Goal: Feedback & Contribution: Contribute content

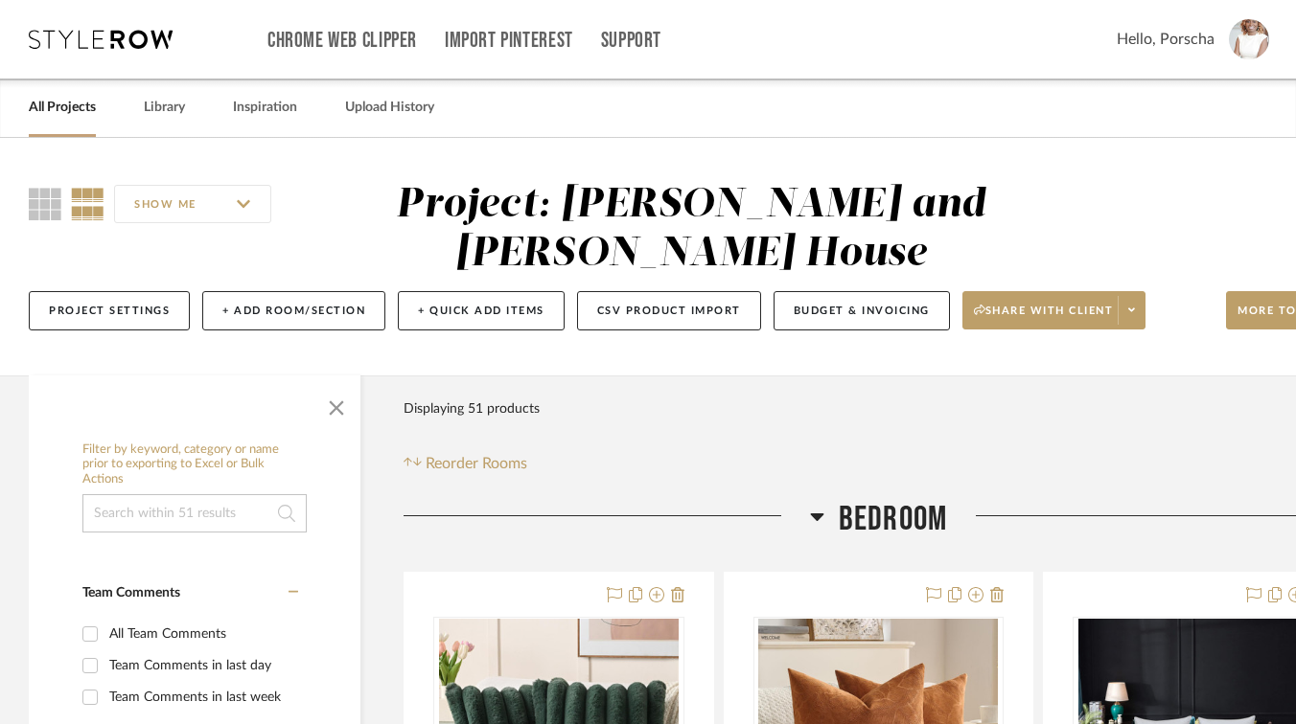
click at [70, 106] on link "All Projects" at bounding box center [62, 108] width 67 height 26
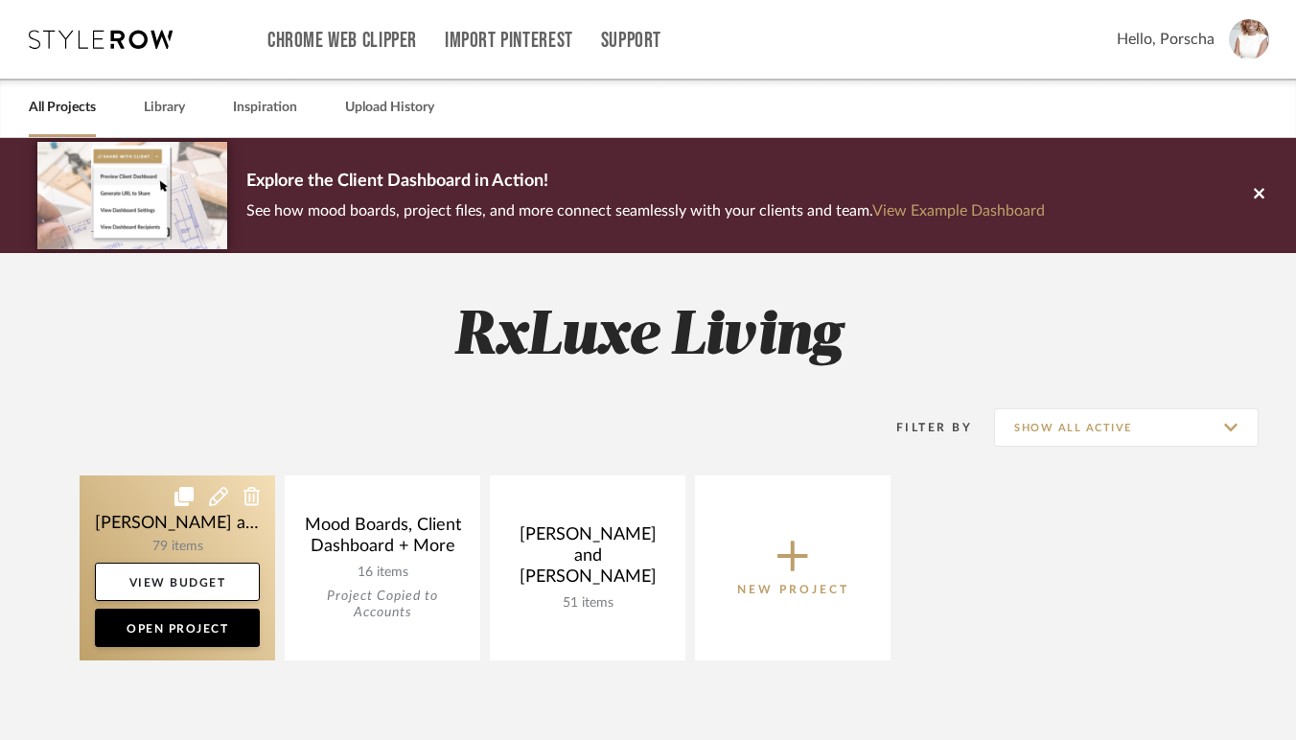
click at [182, 506] on icon at bounding box center [183, 496] width 19 height 19
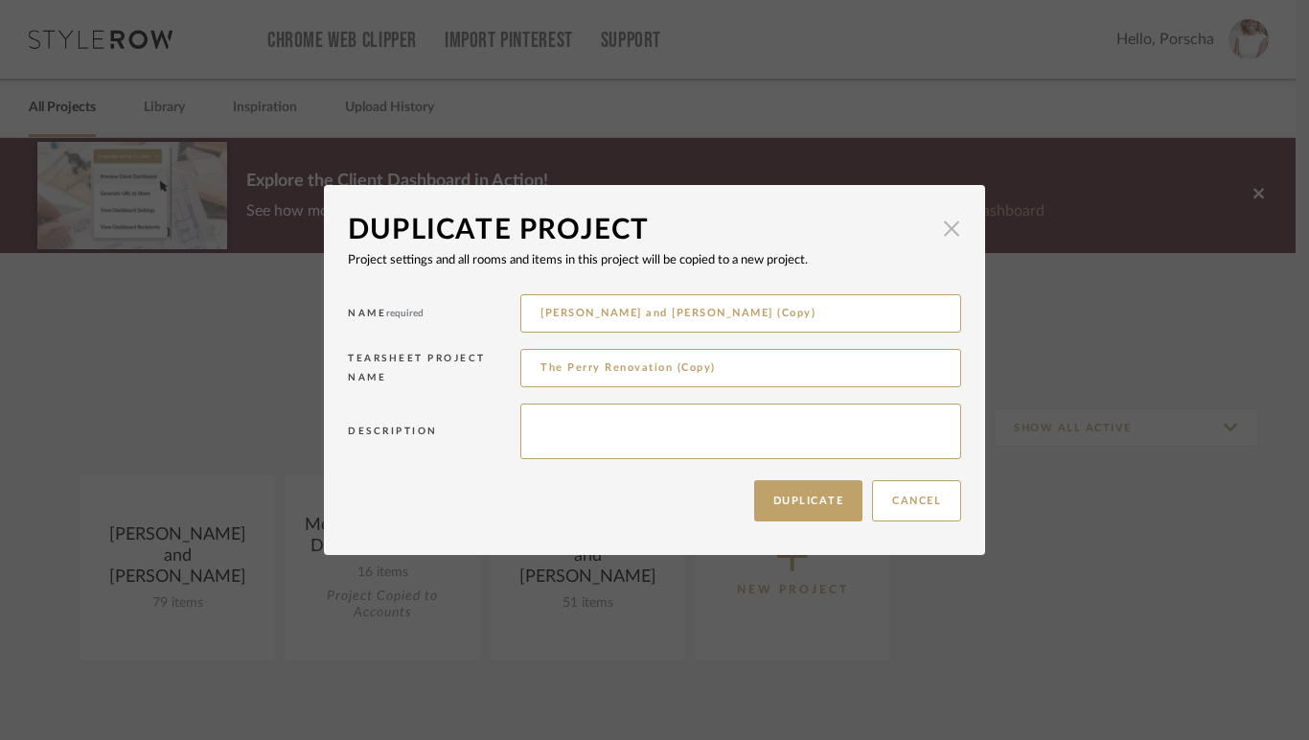
click at [954, 223] on span "button" at bounding box center [951, 228] width 38 height 38
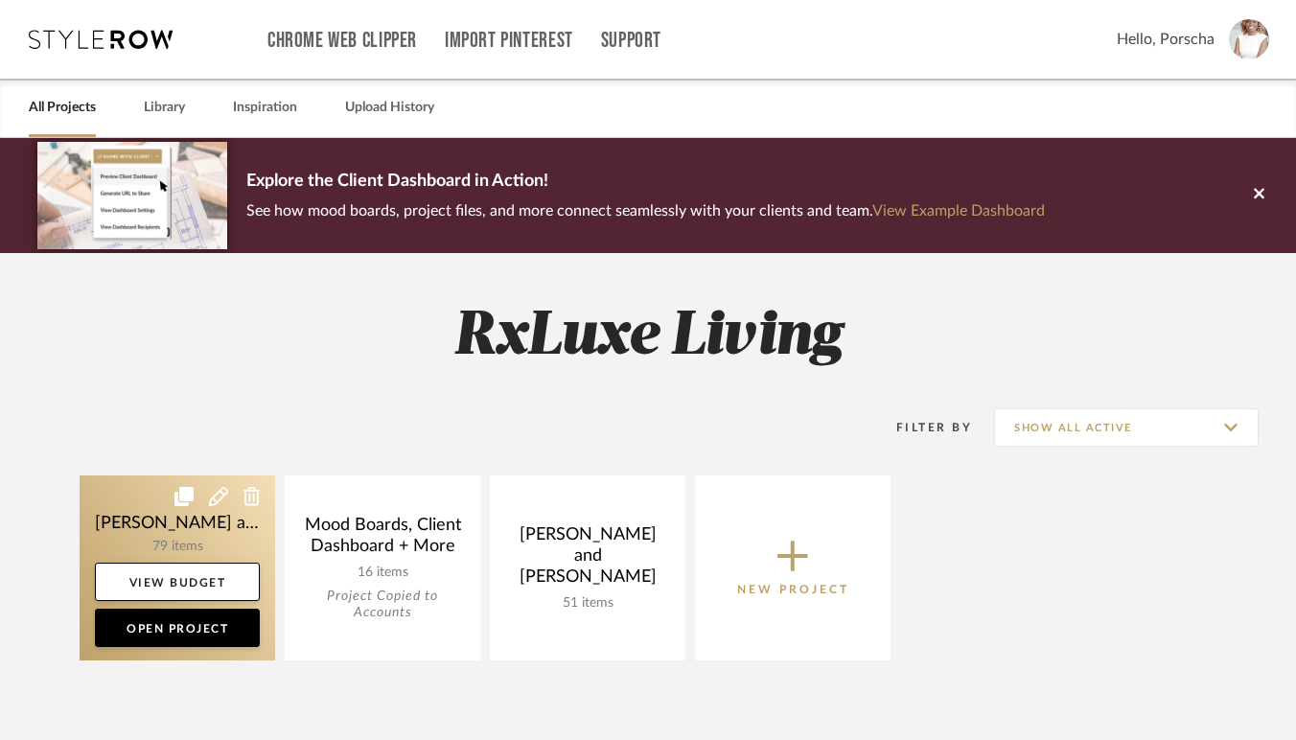
click at [137, 537] on link at bounding box center [177, 567] width 195 height 185
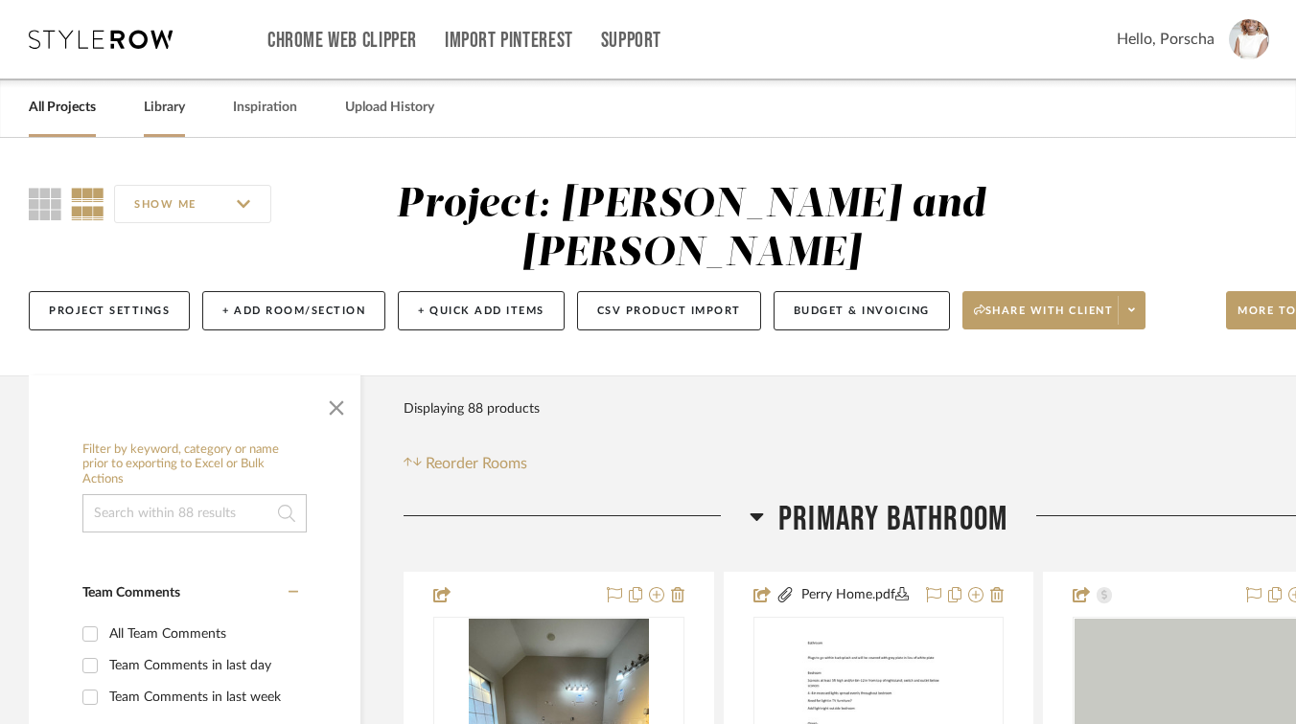
click at [158, 109] on link "Library" at bounding box center [164, 108] width 41 height 26
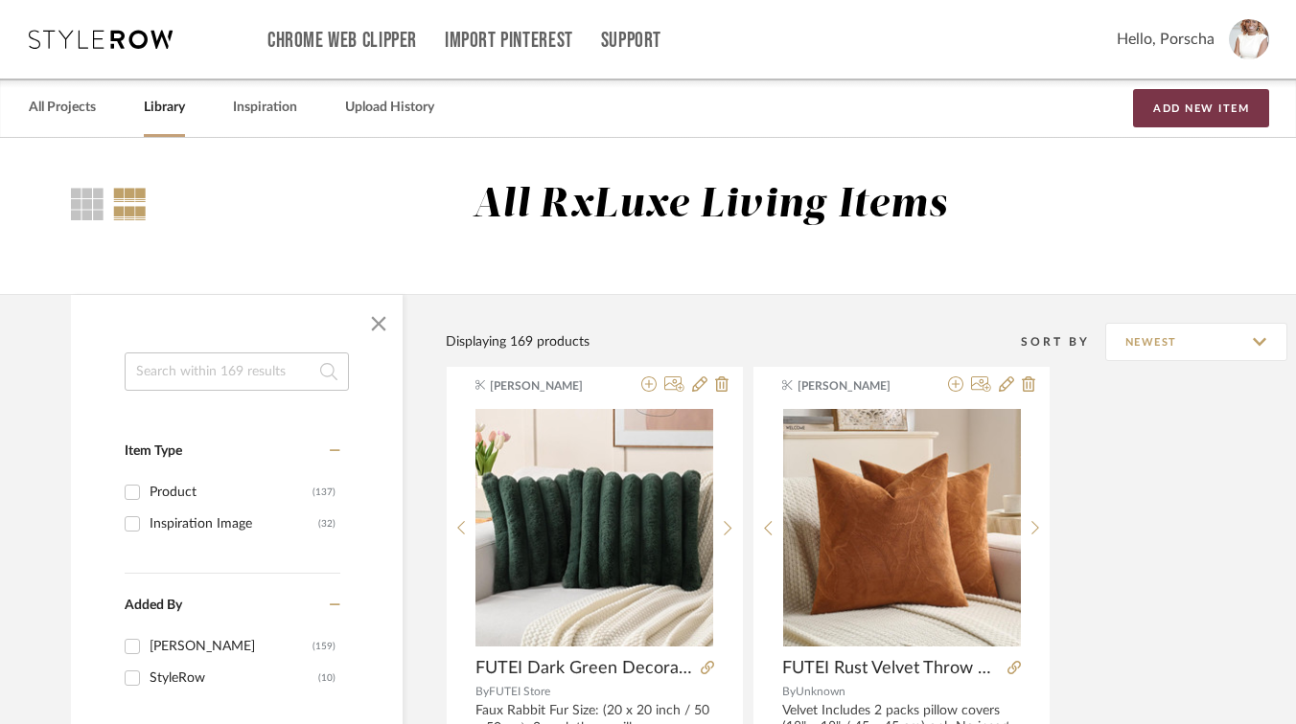
click at [1182, 101] on button "Add New Item" at bounding box center [1201, 108] width 136 height 38
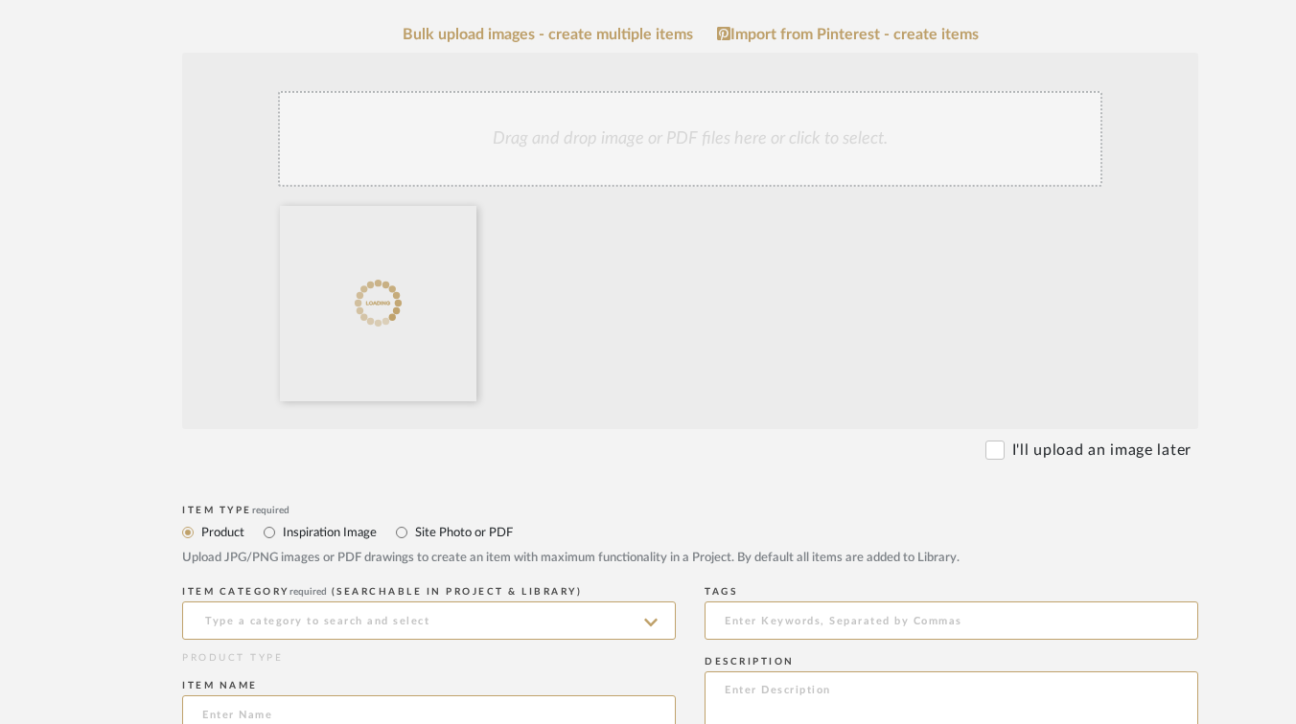
scroll to position [394, 0]
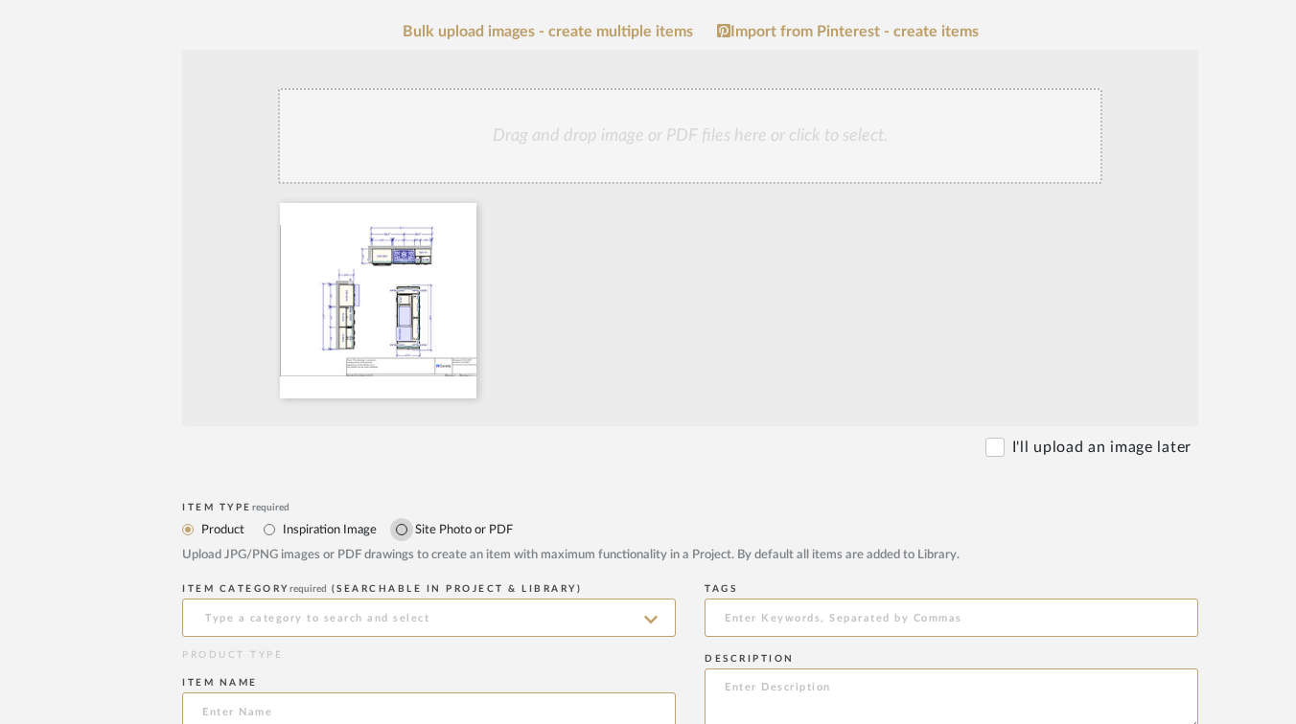
click at [403, 526] on input "Site Photo or PDF" at bounding box center [401, 529] width 23 height 23
radio input "true"
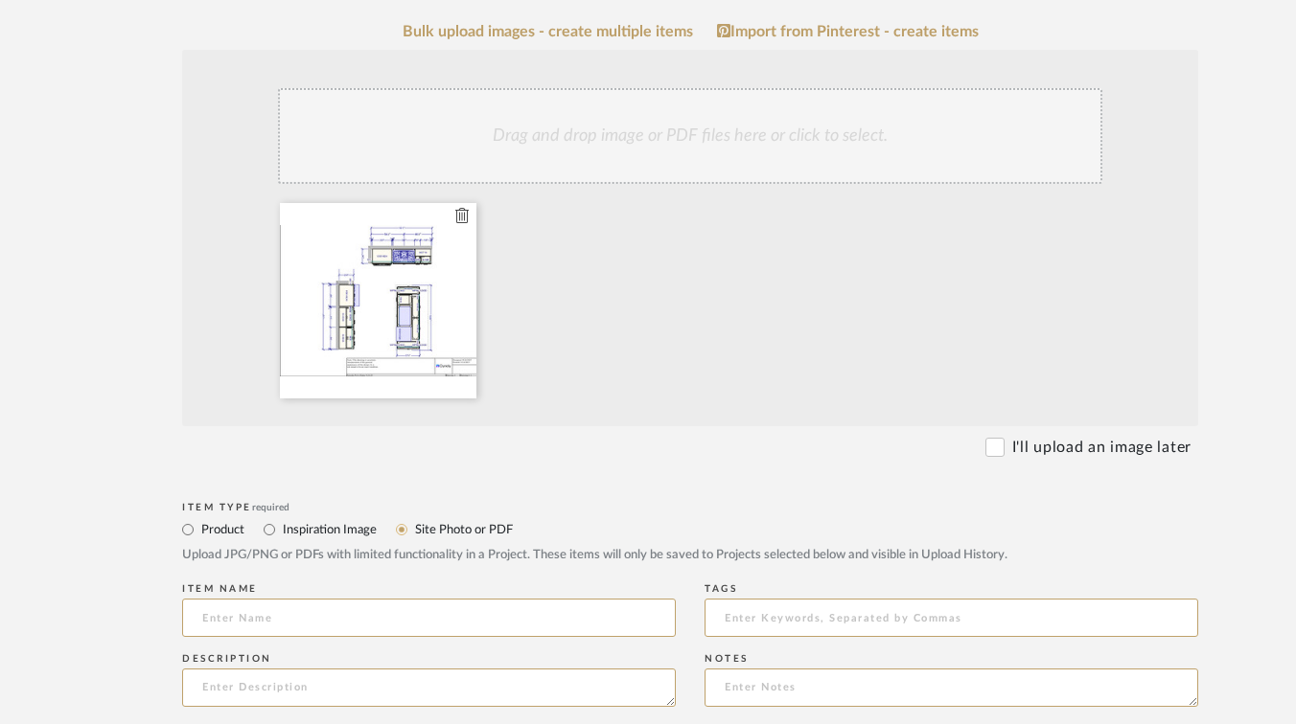
click at [429, 270] on div at bounding box center [378, 300] width 196 height 195
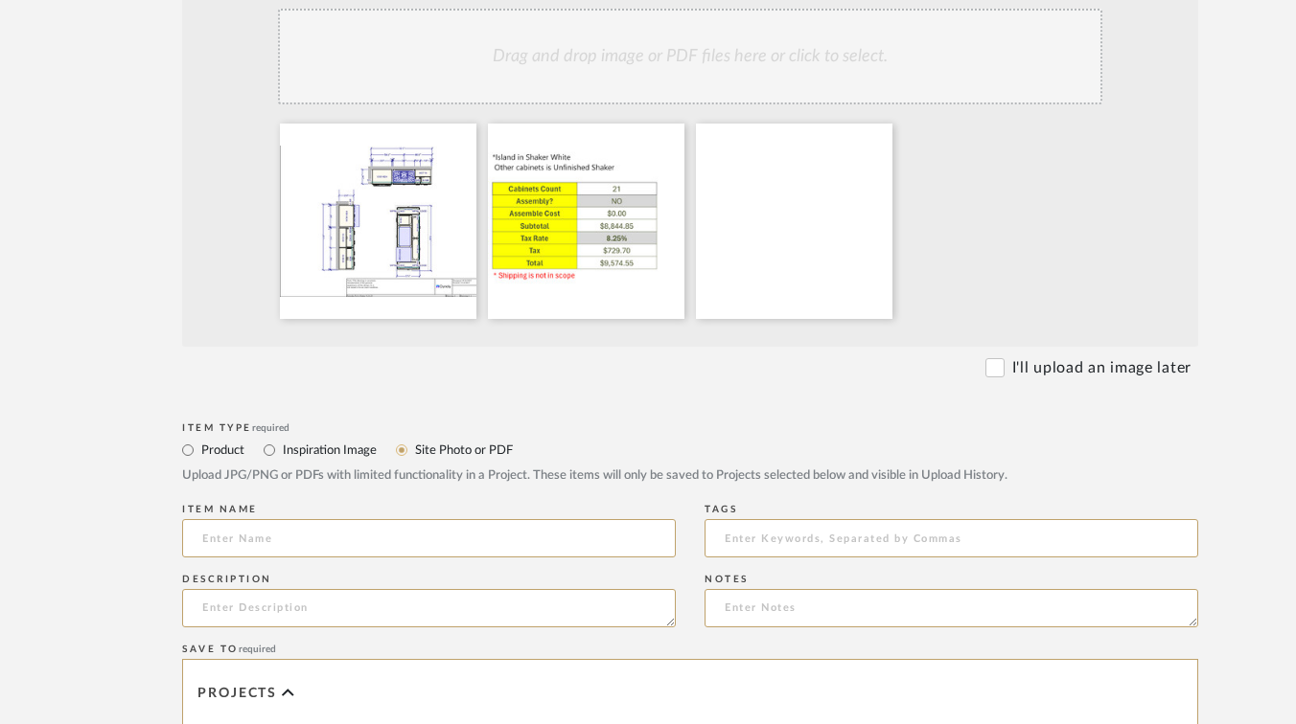
scroll to position [500, 0]
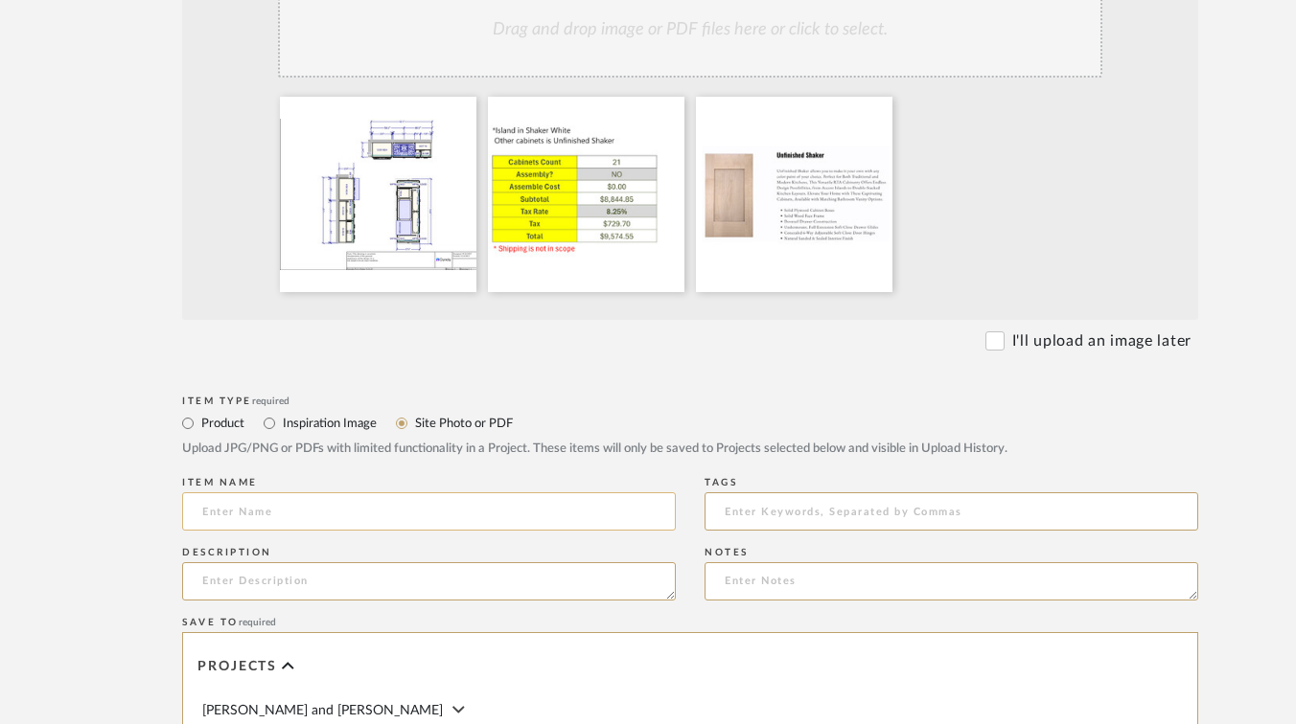
click at [390, 513] on input at bounding box center [429, 512] width 494 height 38
type input "CMD"
click at [264, 517] on input "CMD" at bounding box center [429, 512] width 494 height 38
click at [252, 583] on textarea at bounding box center [429, 582] width 494 height 38
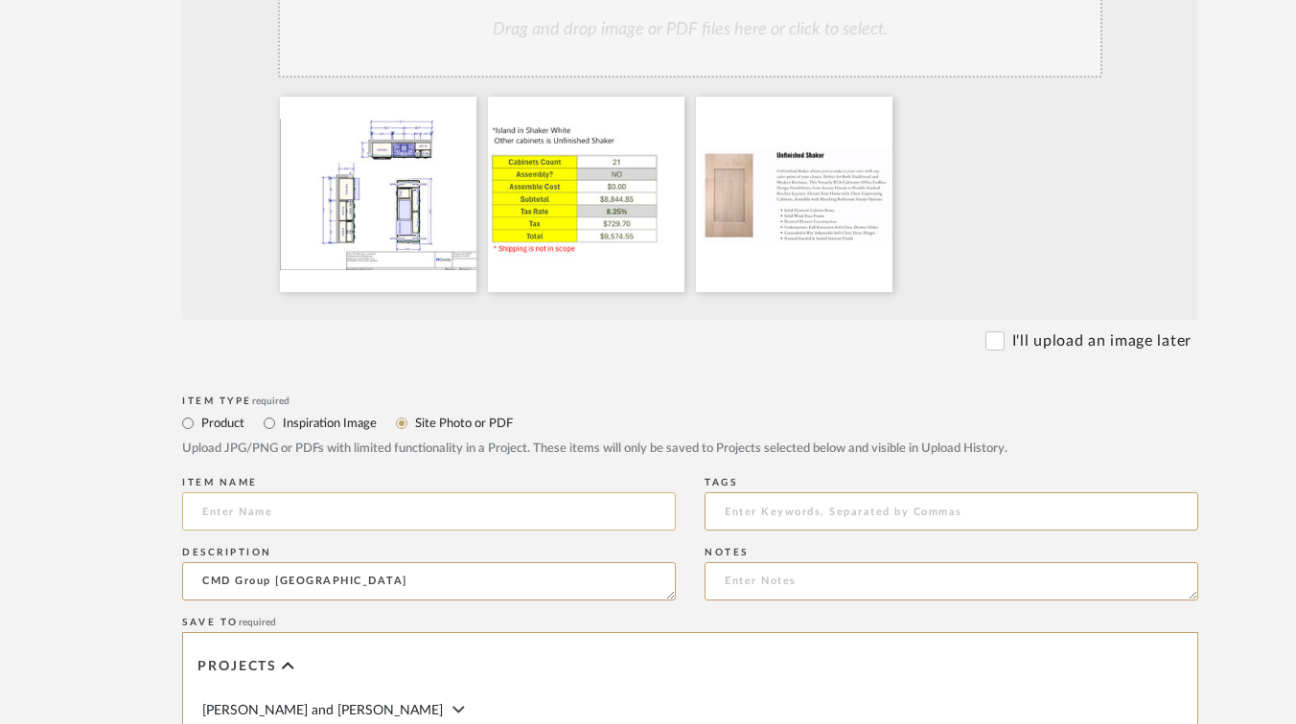
type textarea "CMD Group [GEOGRAPHIC_DATA]"
click at [207, 515] on input at bounding box center [429, 512] width 494 height 38
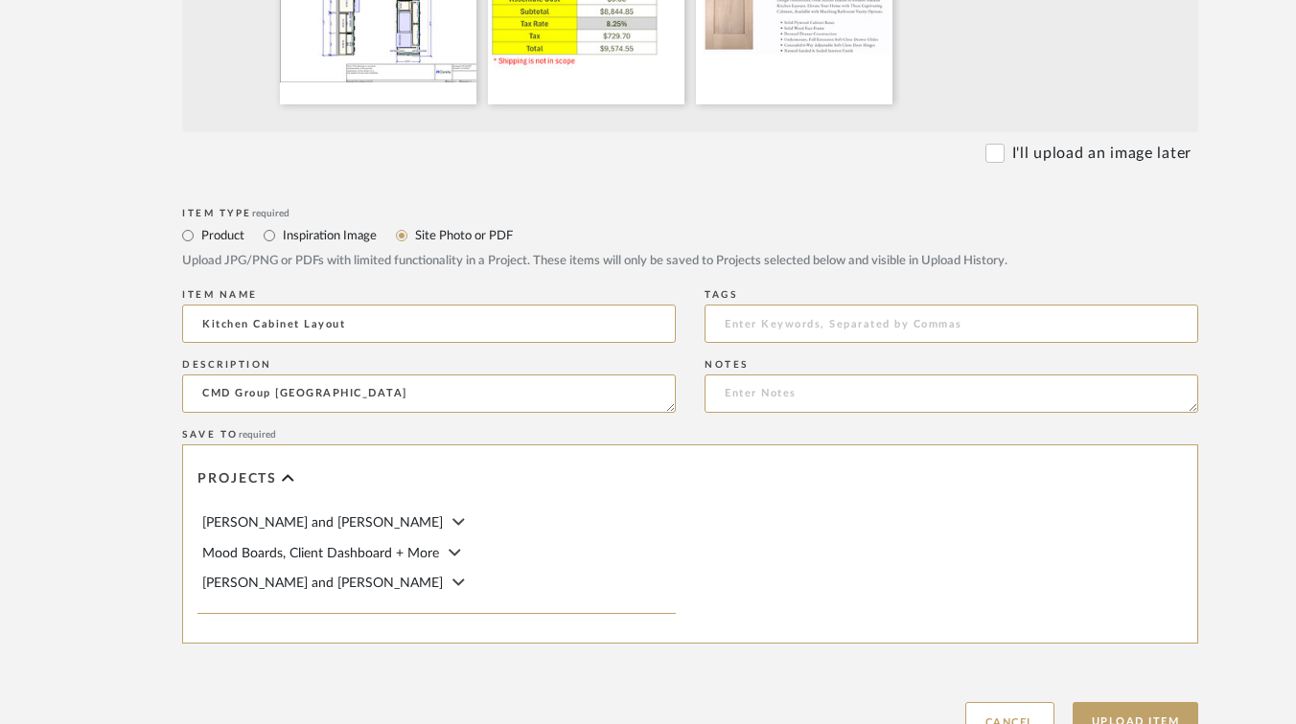
scroll to position [684, 0]
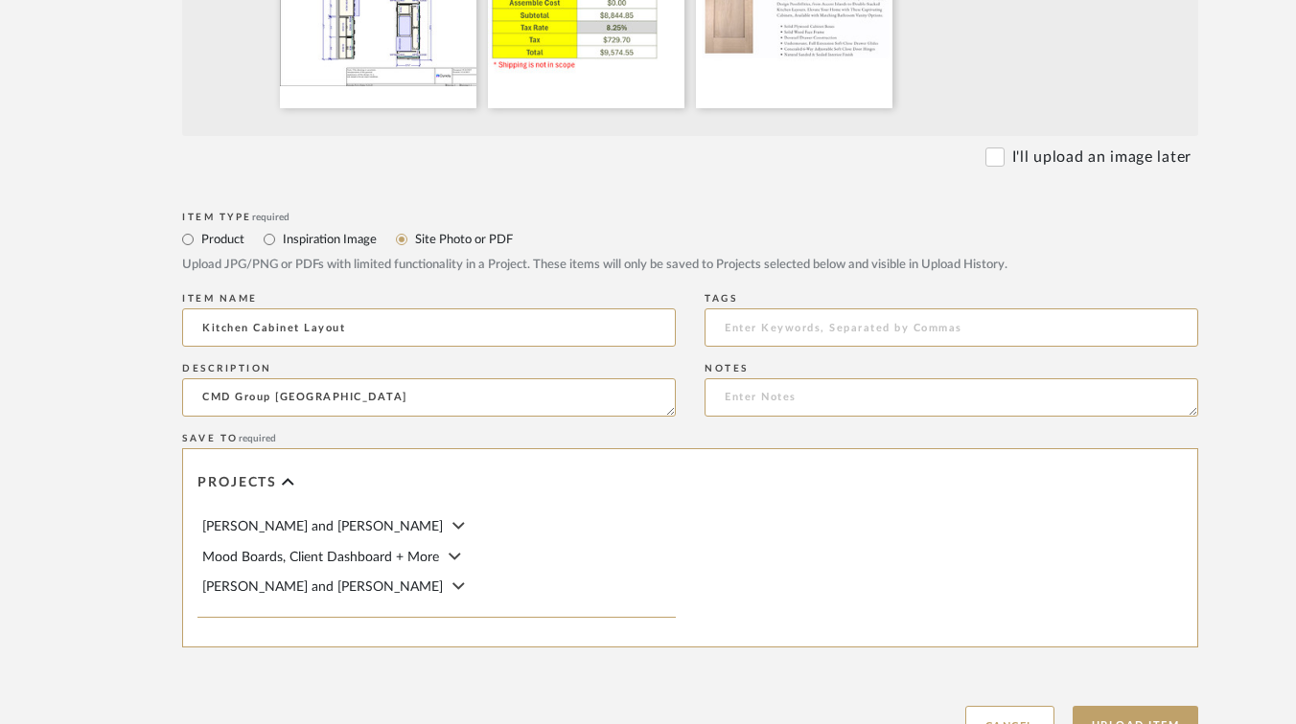
type input "Kitchen Cabinet Layout"
click at [351, 522] on div "[PERSON_NAME] and [PERSON_NAME]" at bounding box center [438, 527] width 473 height 21
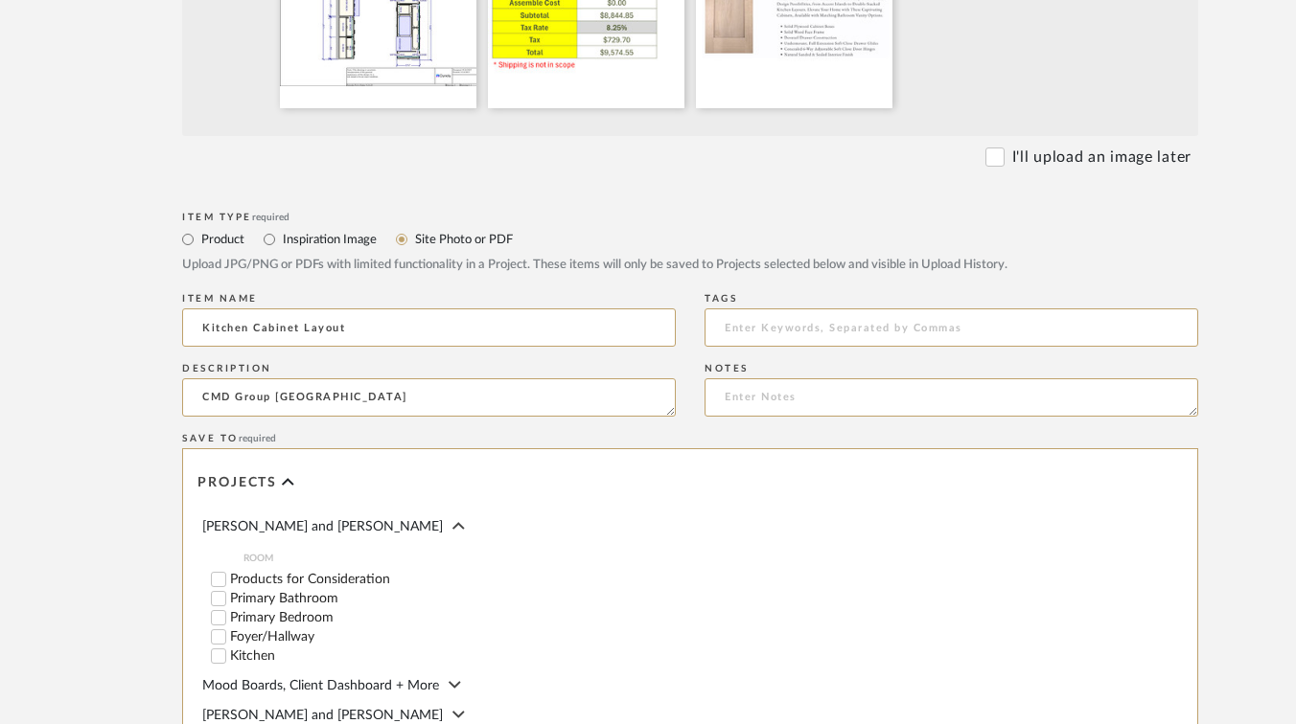
click at [218, 656] on input "Kitchen" at bounding box center [218, 656] width 19 height 19
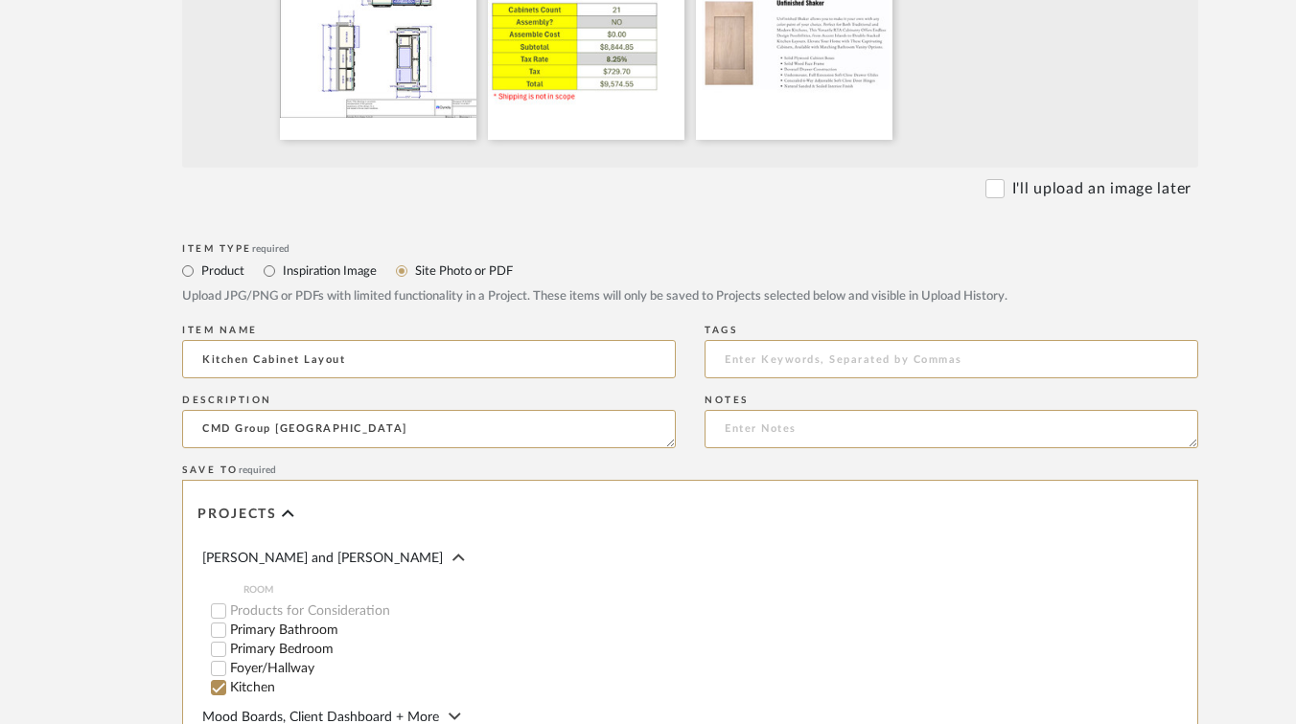
scroll to position [655, 0]
click at [743, 432] on textarea at bounding box center [951, 426] width 494 height 38
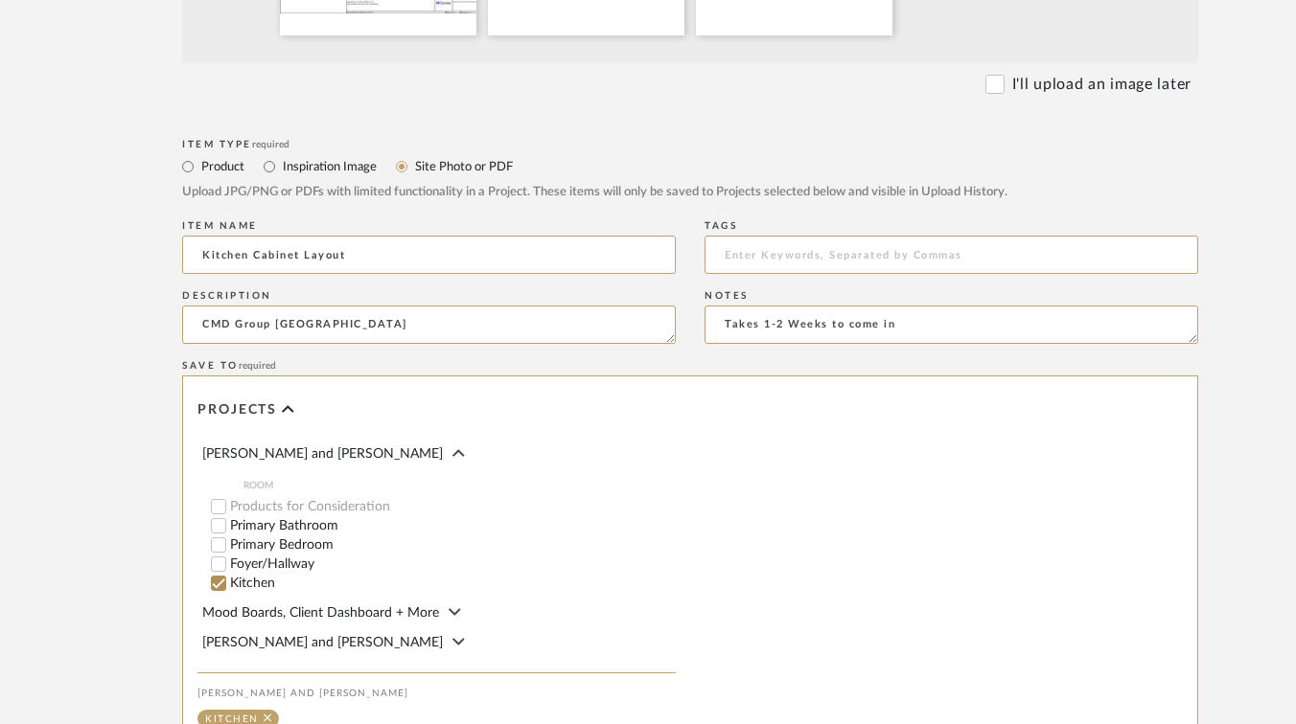
scroll to position [1007, 0]
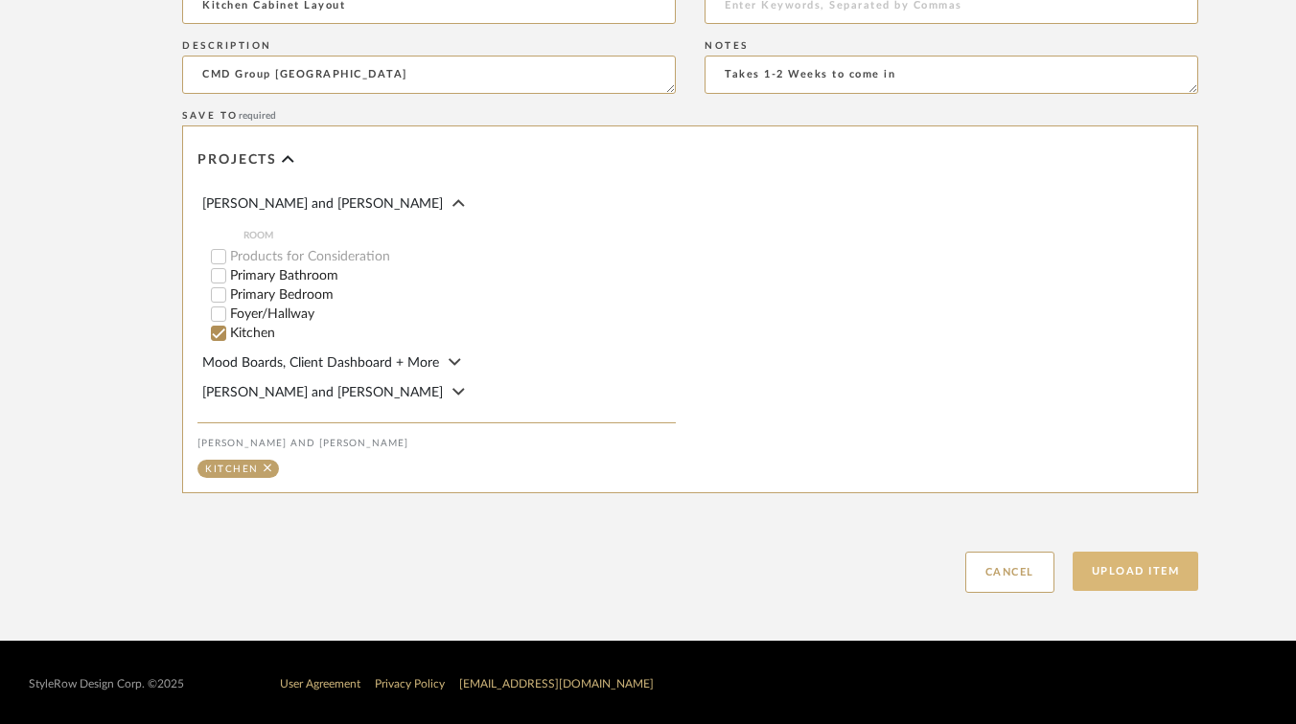
type textarea "Takes 1-2 Weeks to come in"
click at [1133, 565] on button "Upload Item" at bounding box center [1135, 571] width 126 height 39
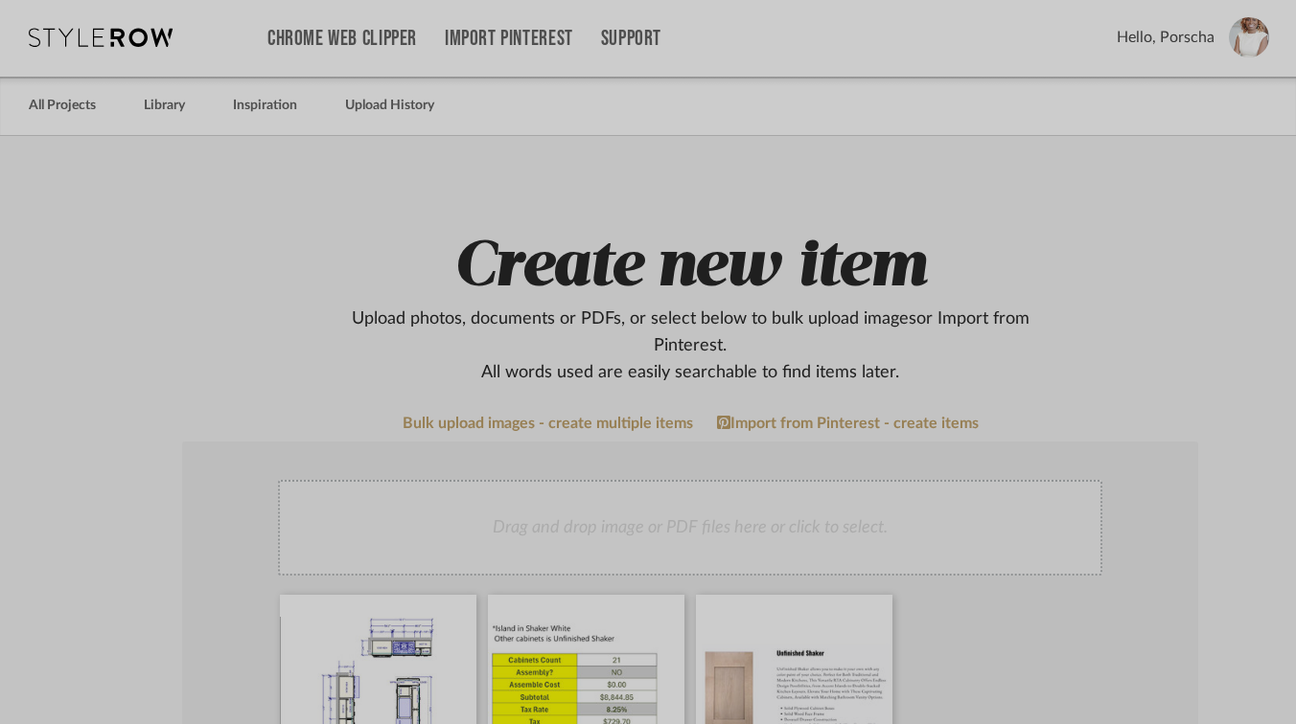
scroll to position [0, 0]
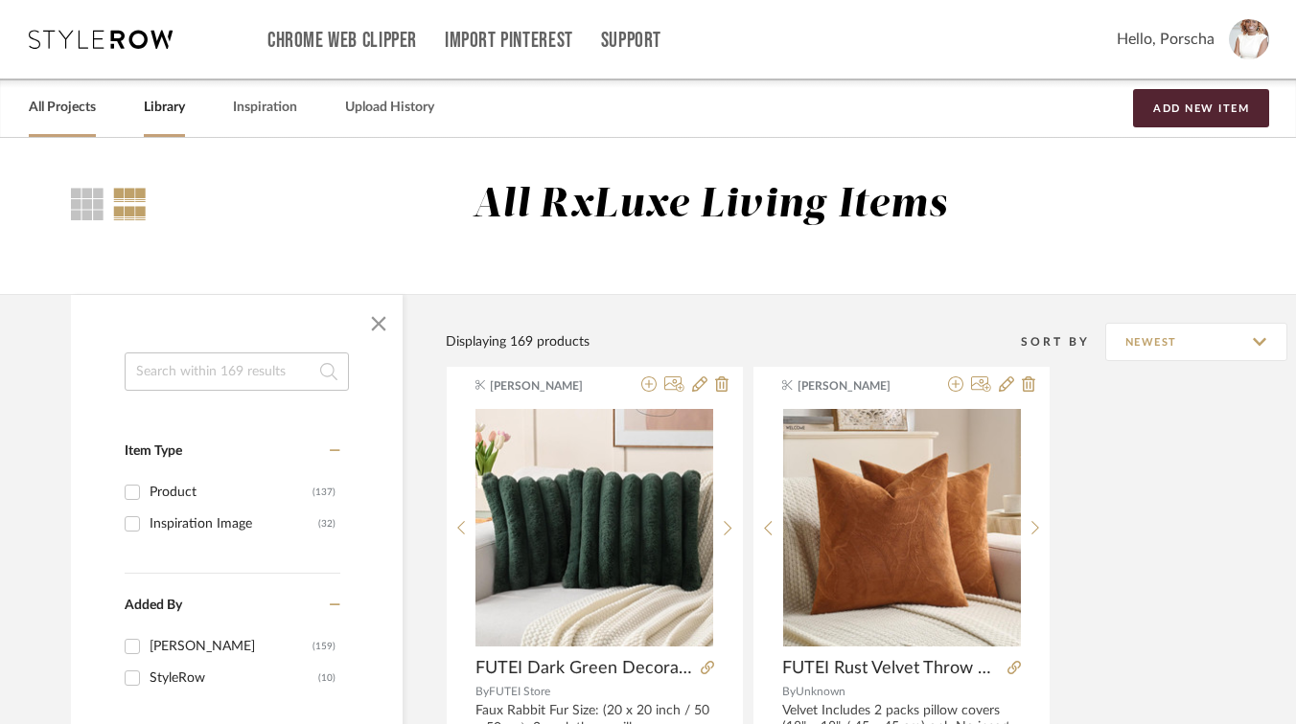
click at [74, 114] on link "All Projects" at bounding box center [62, 108] width 67 height 26
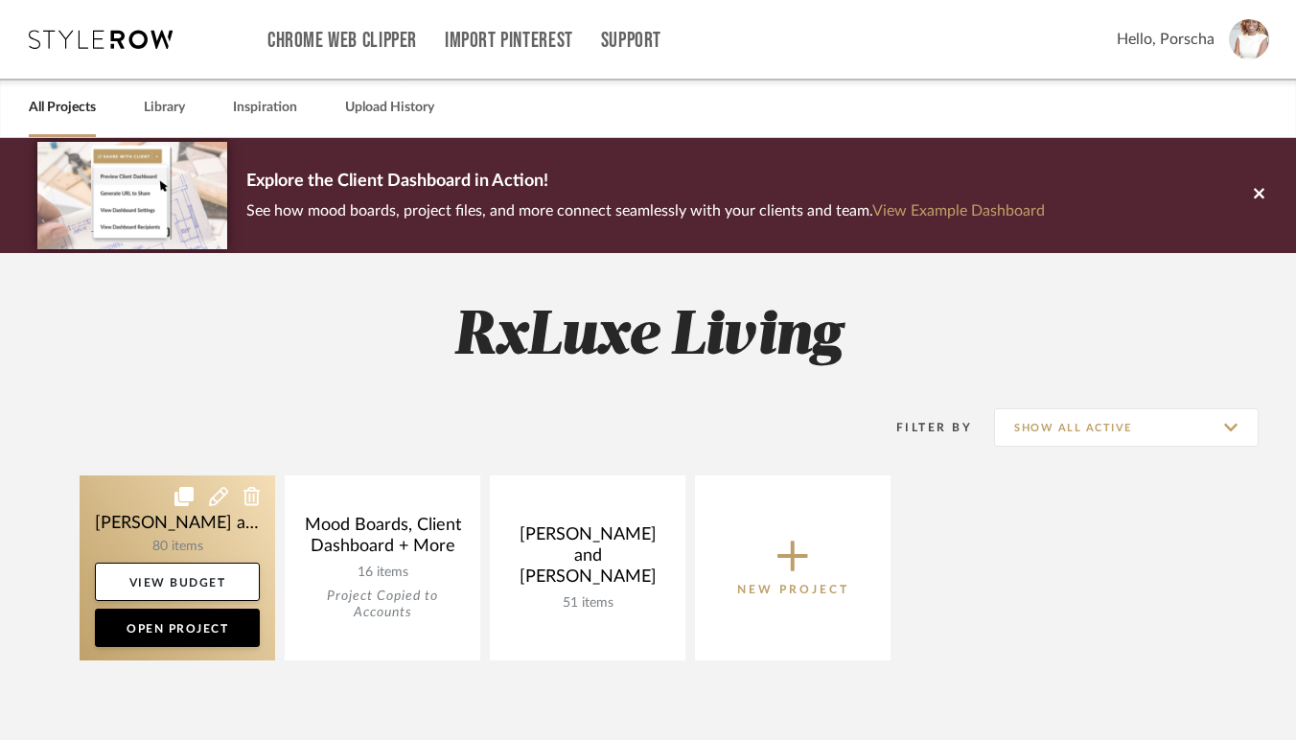
click at [195, 537] on link at bounding box center [177, 567] width 195 height 185
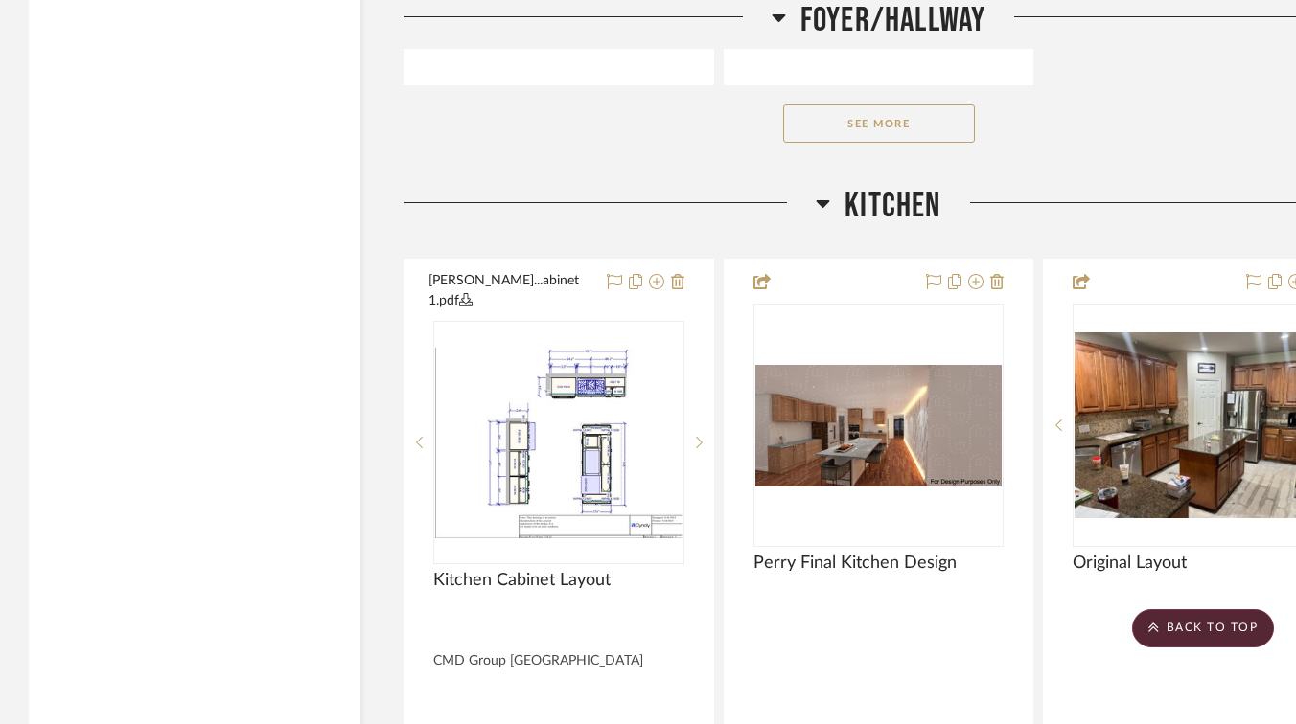
scroll to position [8549, 0]
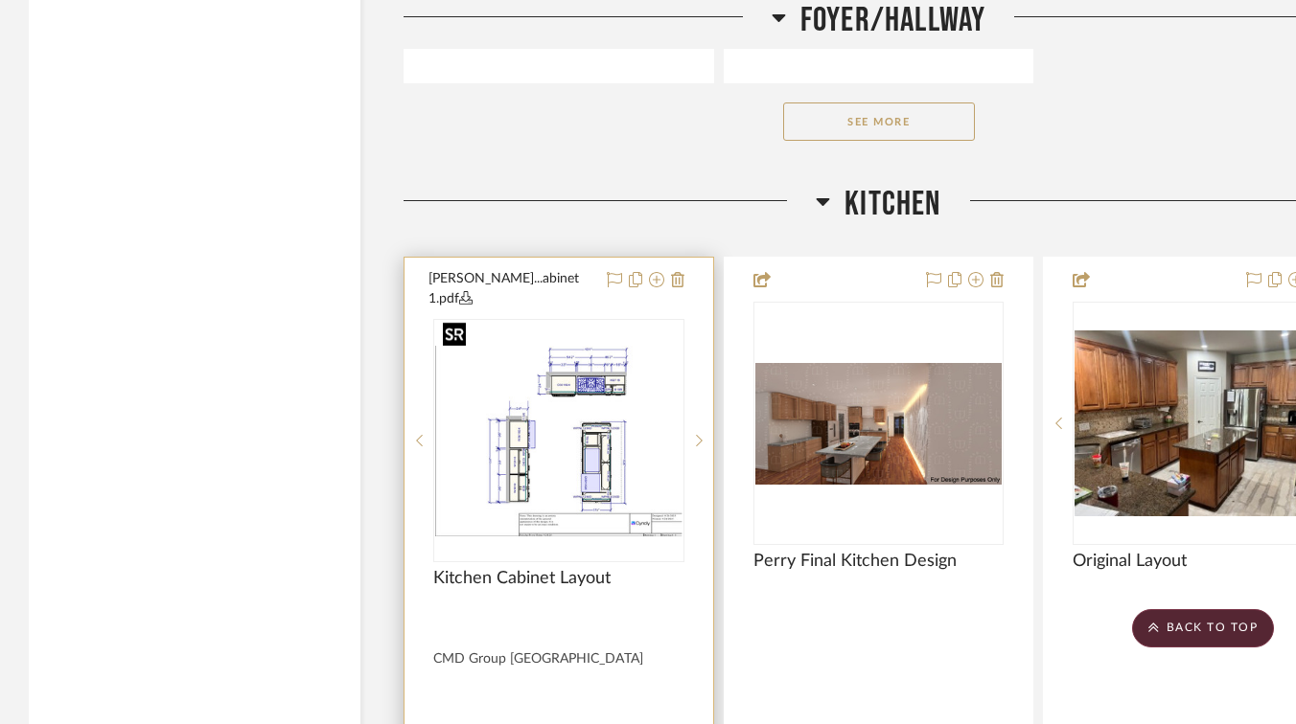
click at [537, 412] on img "0" at bounding box center [558, 441] width 247 height 191
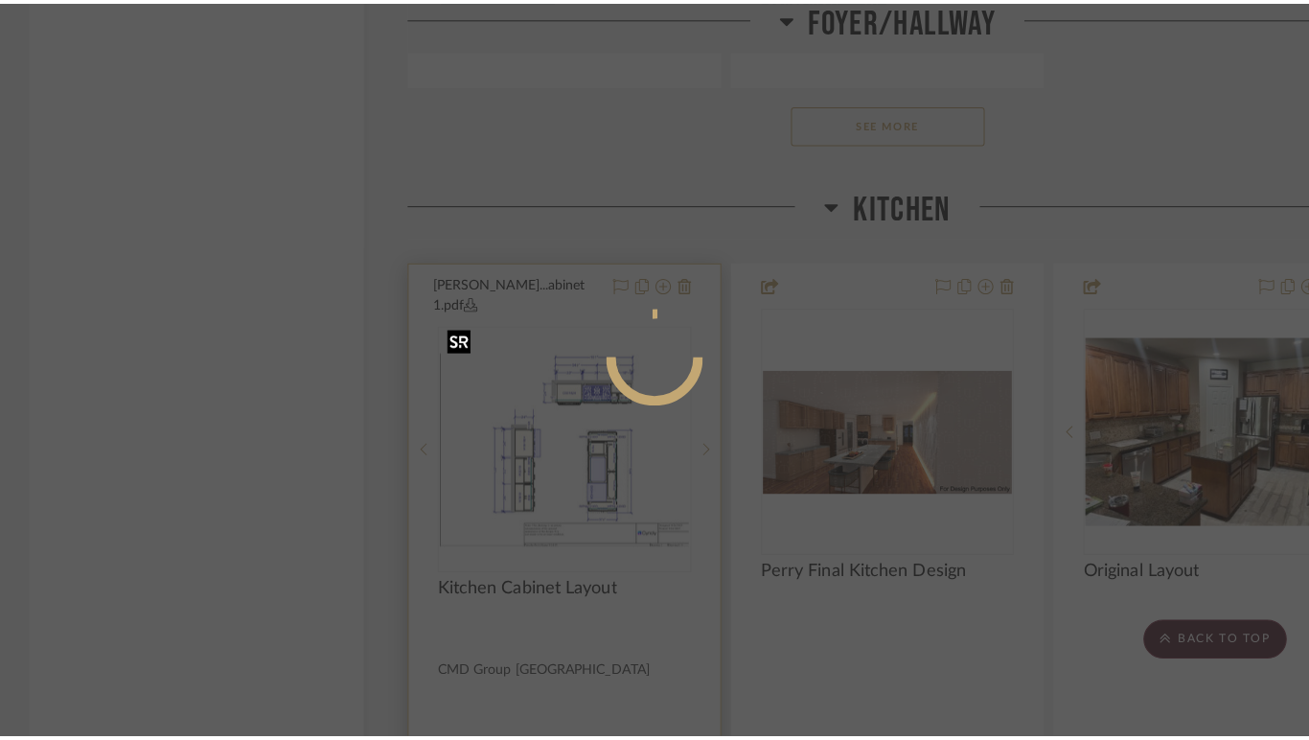
scroll to position [0, 0]
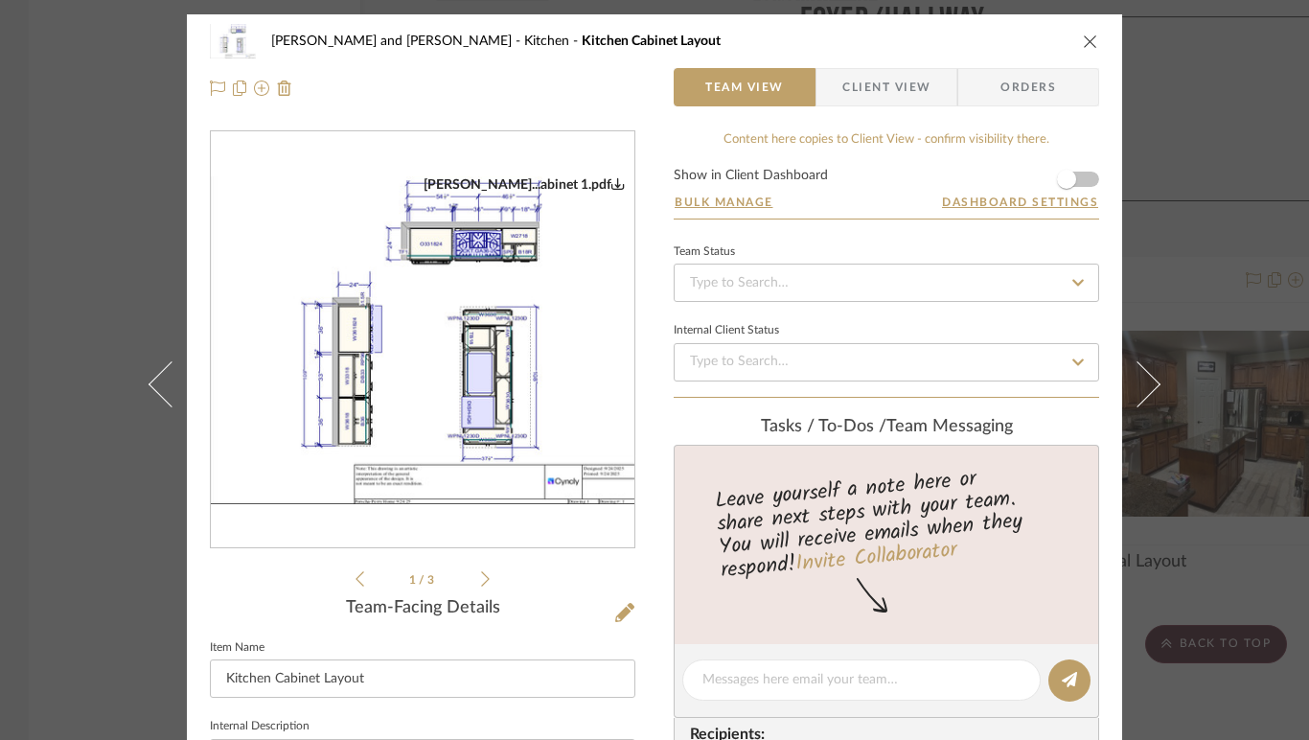
click at [559, 181] on div "[PERSON_NAME]...abinet 1.pdf" at bounding box center [524, 184] width 201 height 17
click at [481, 582] on icon at bounding box center [485, 578] width 9 height 15
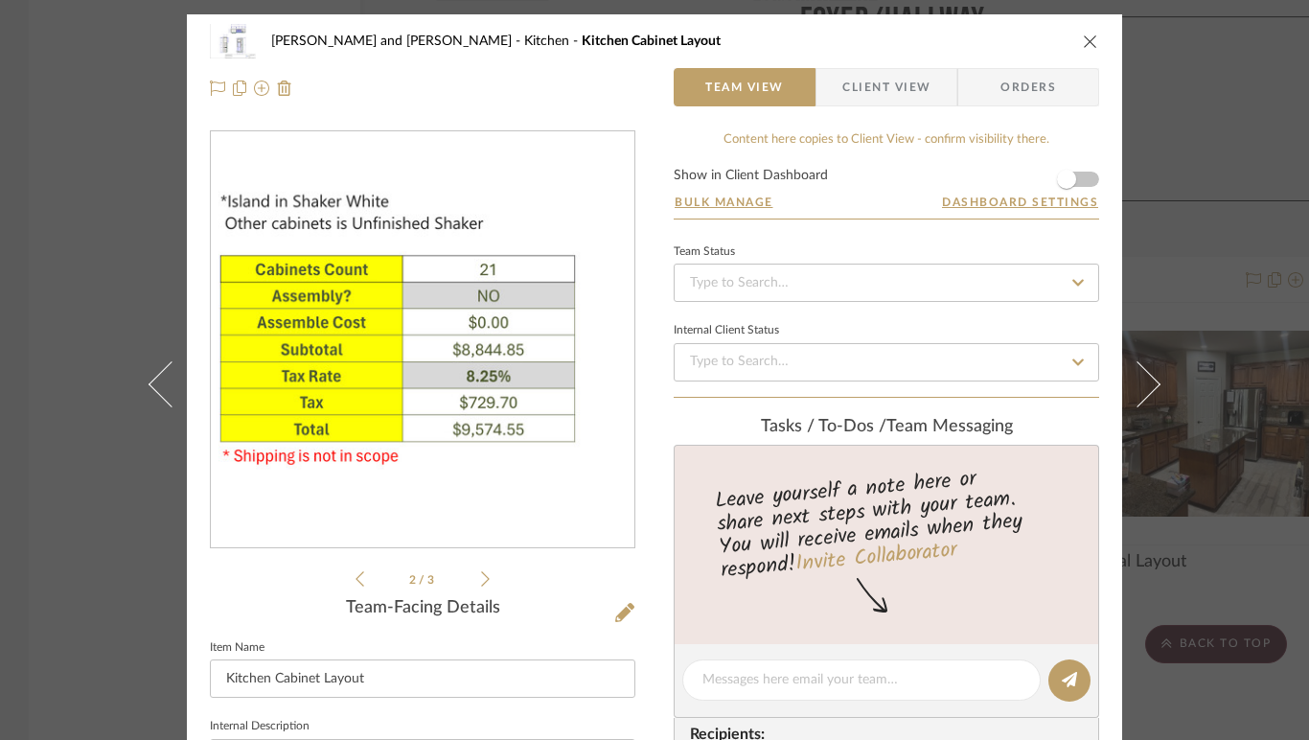
click at [481, 583] on icon at bounding box center [485, 578] width 9 height 17
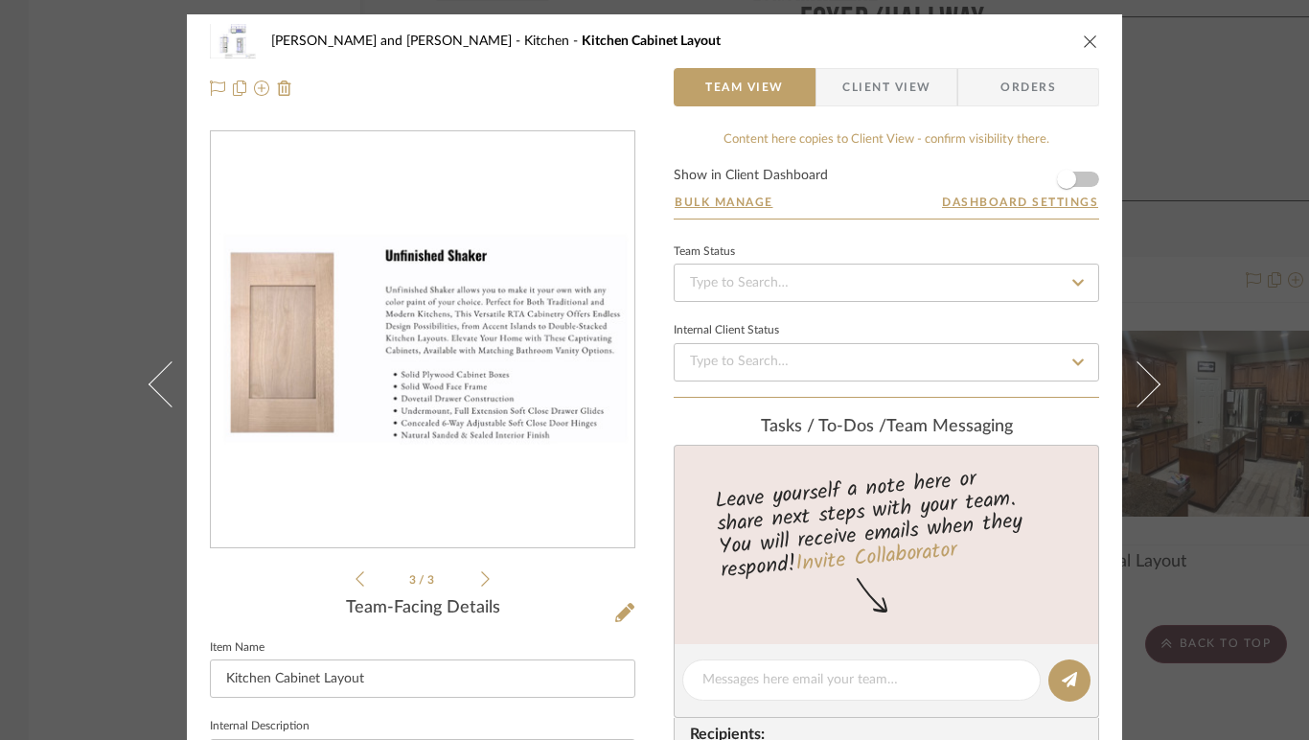
click at [356, 571] on icon at bounding box center [360, 578] width 9 height 17
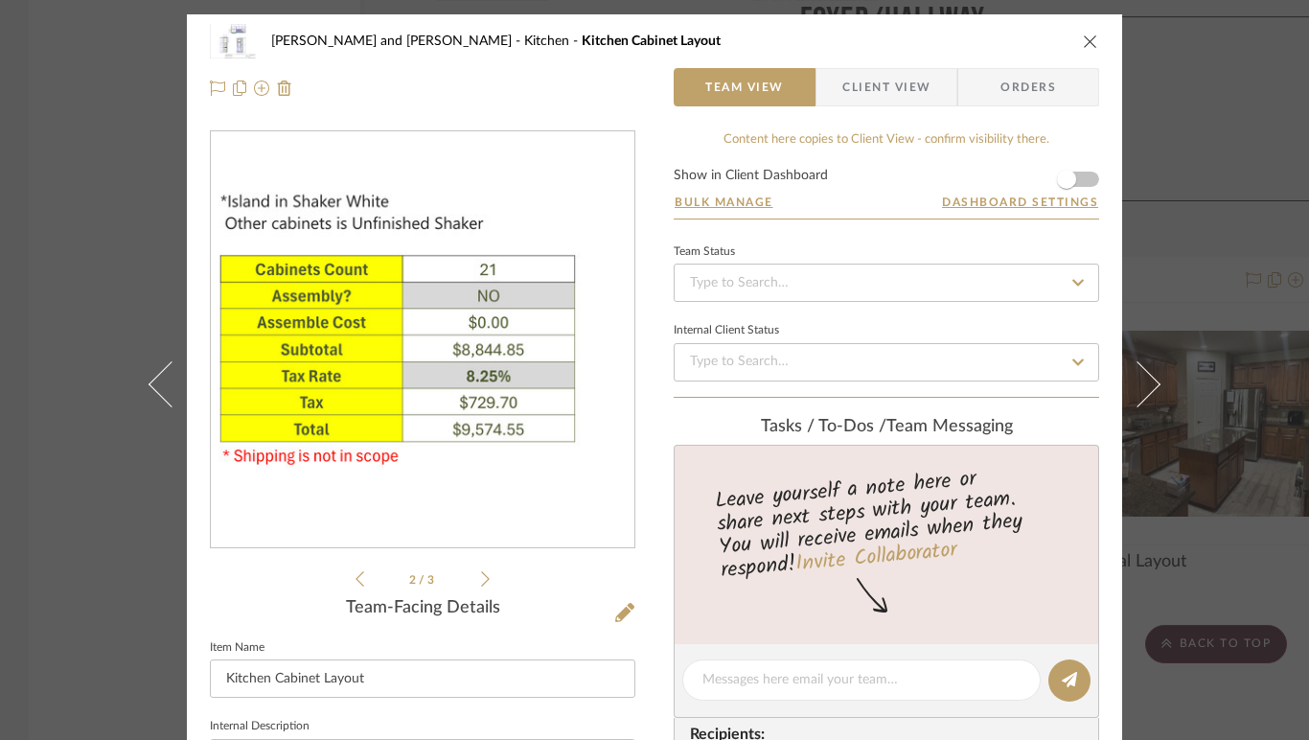
click at [356, 572] on icon at bounding box center [360, 578] width 9 height 17
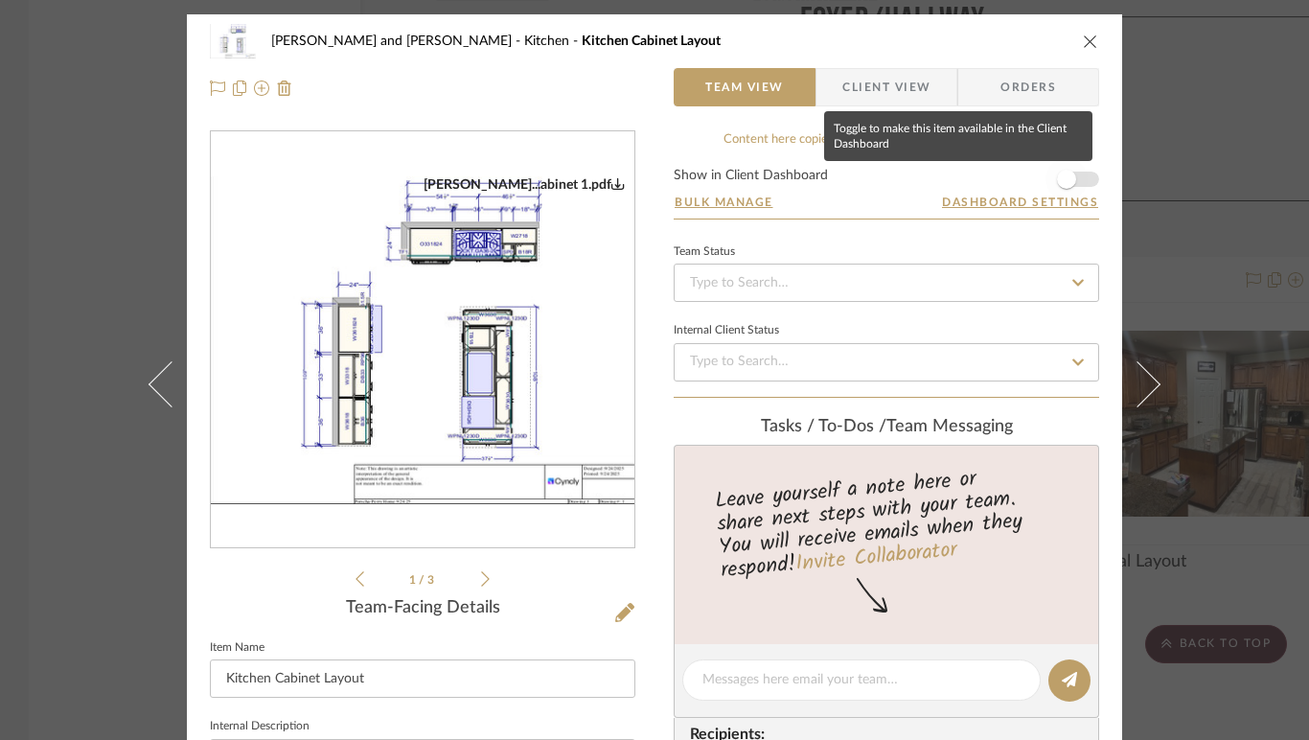
click at [1073, 177] on span "button" at bounding box center [1067, 179] width 42 height 42
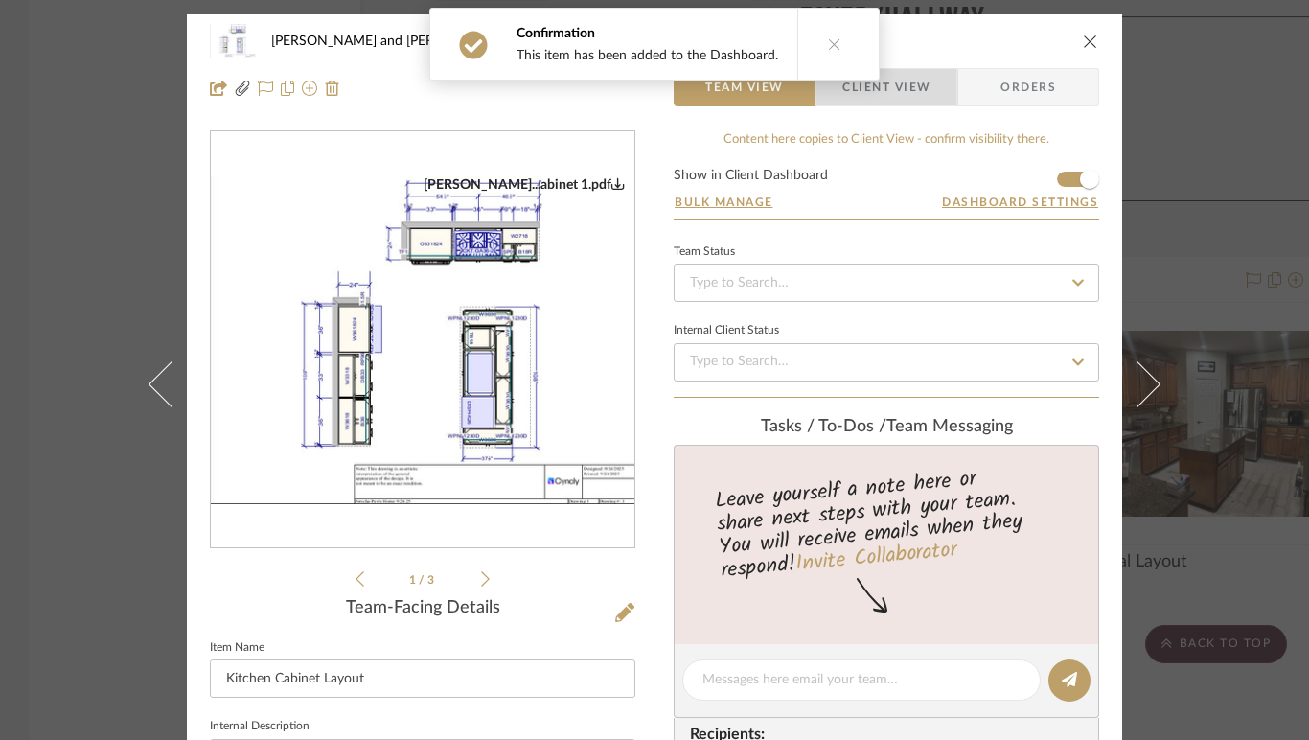
click at [913, 94] on span "Client View" at bounding box center [886, 87] width 88 height 38
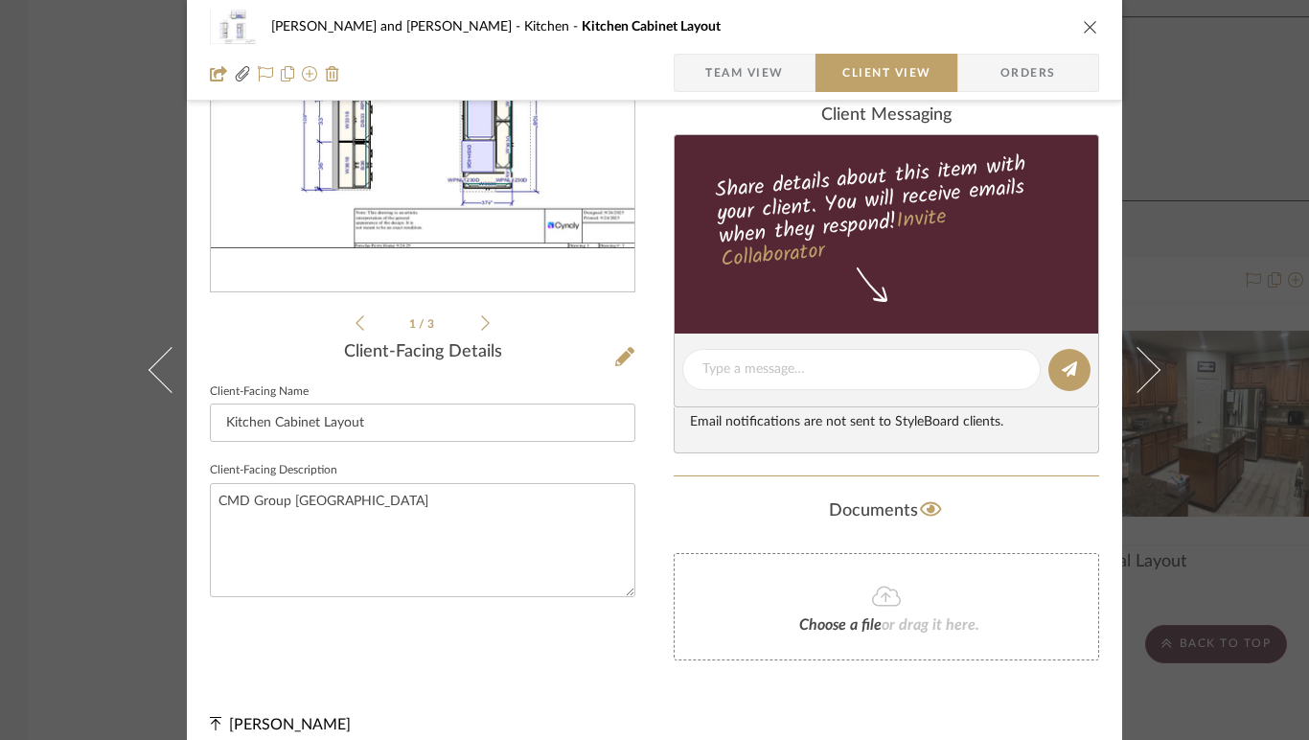
scroll to position [275, 0]
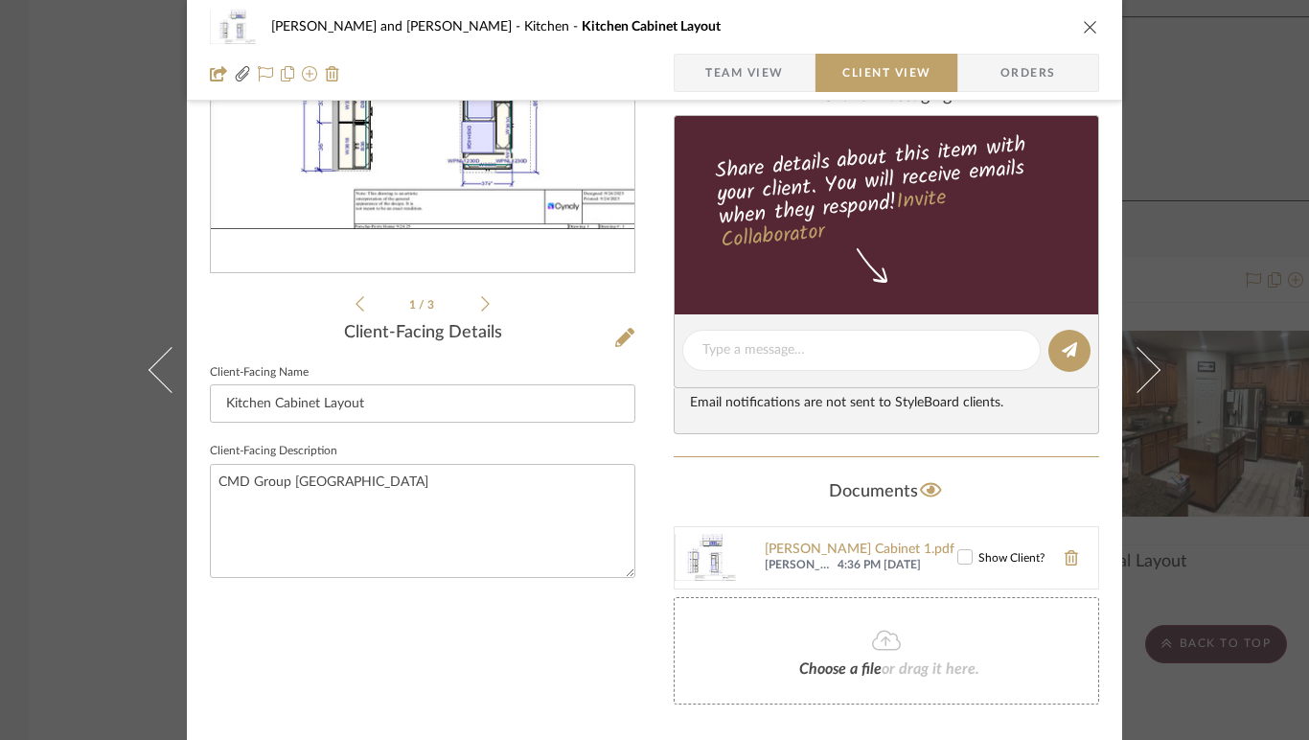
click at [961, 559] on icon at bounding box center [964, 556] width 13 height 13
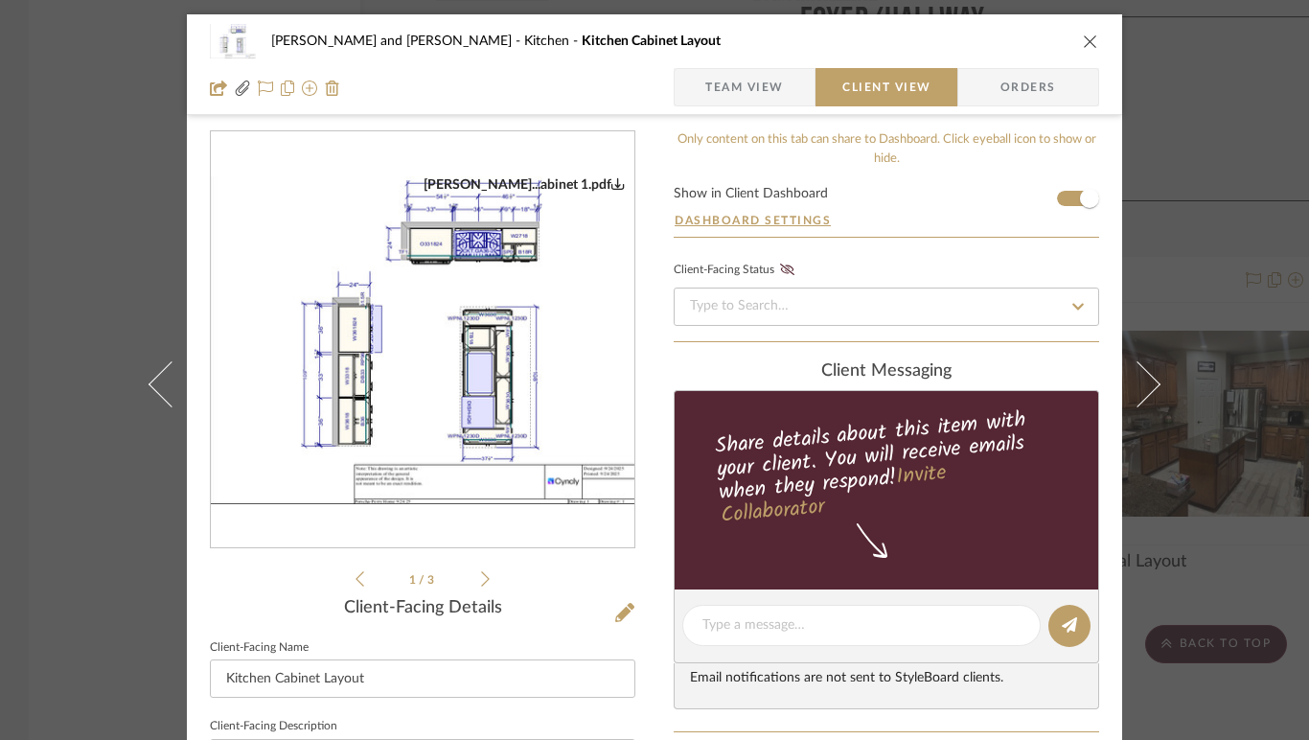
scroll to position [338, 0]
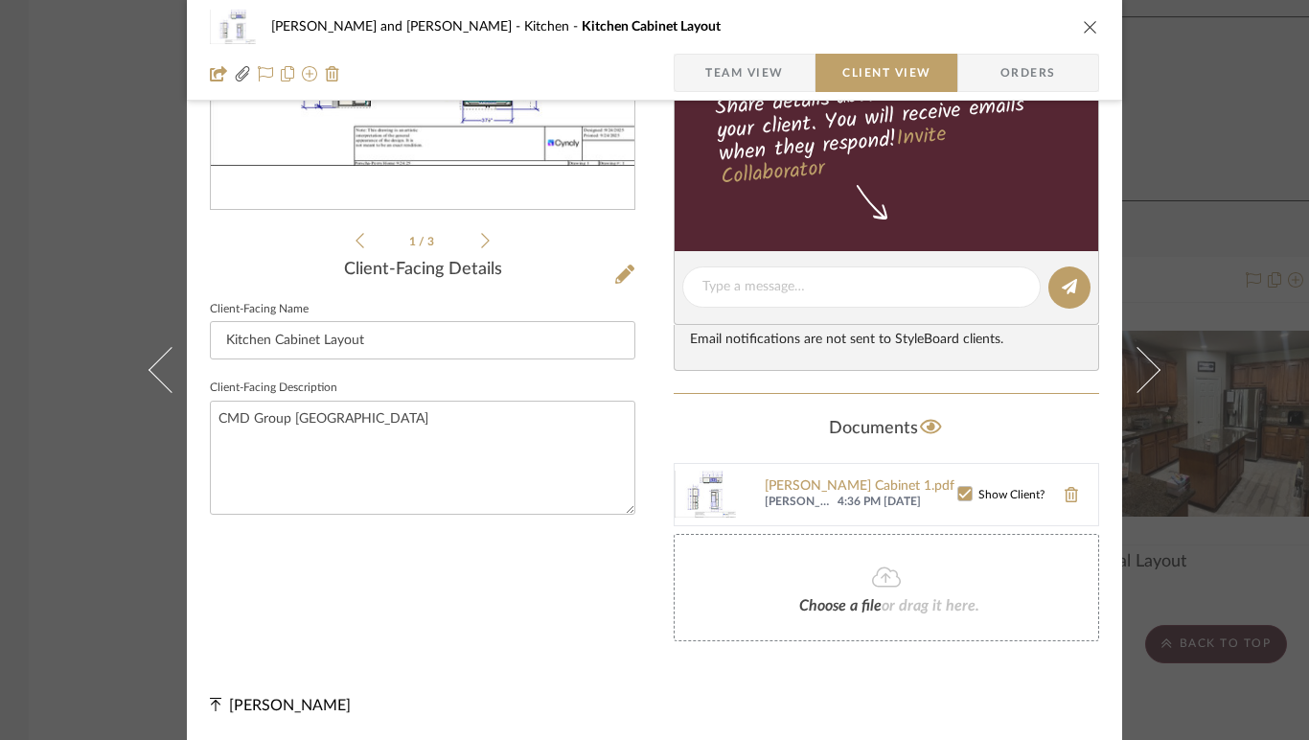
click at [1083, 26] on icon "close" at bounding box center [1090, 26] width 15 height 15
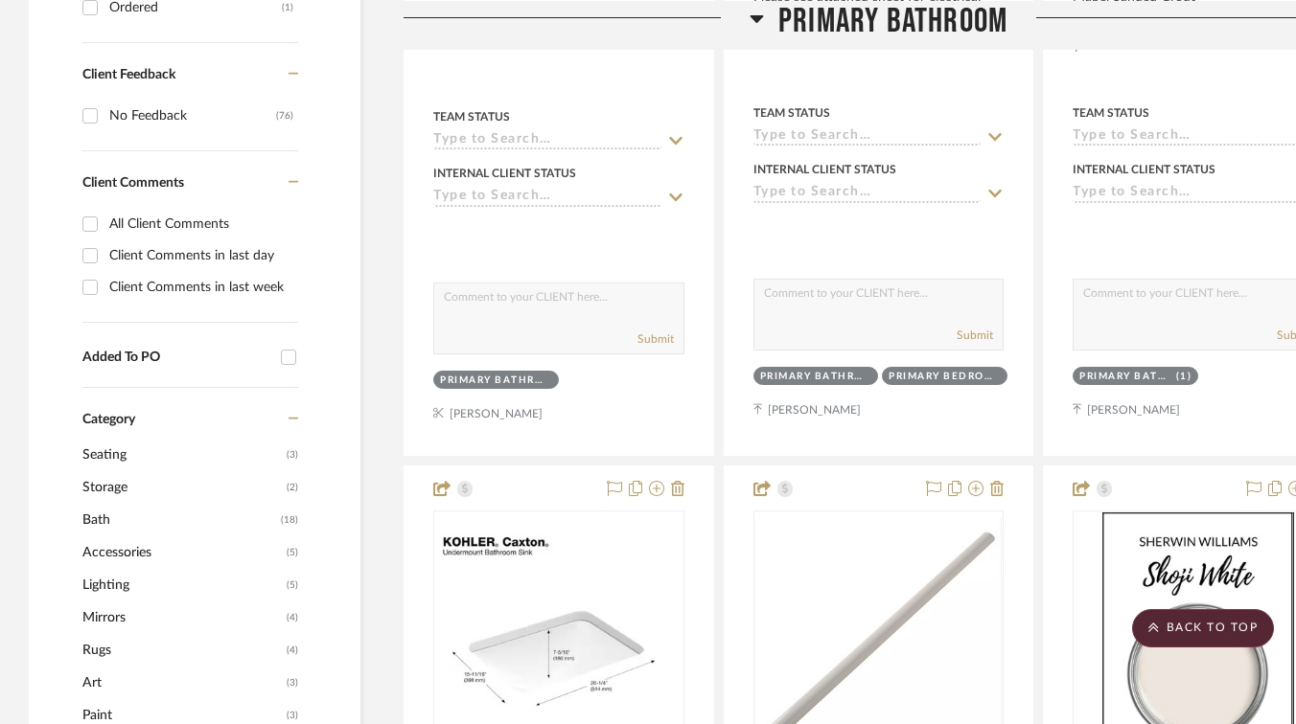
scroll to position [0, 0]
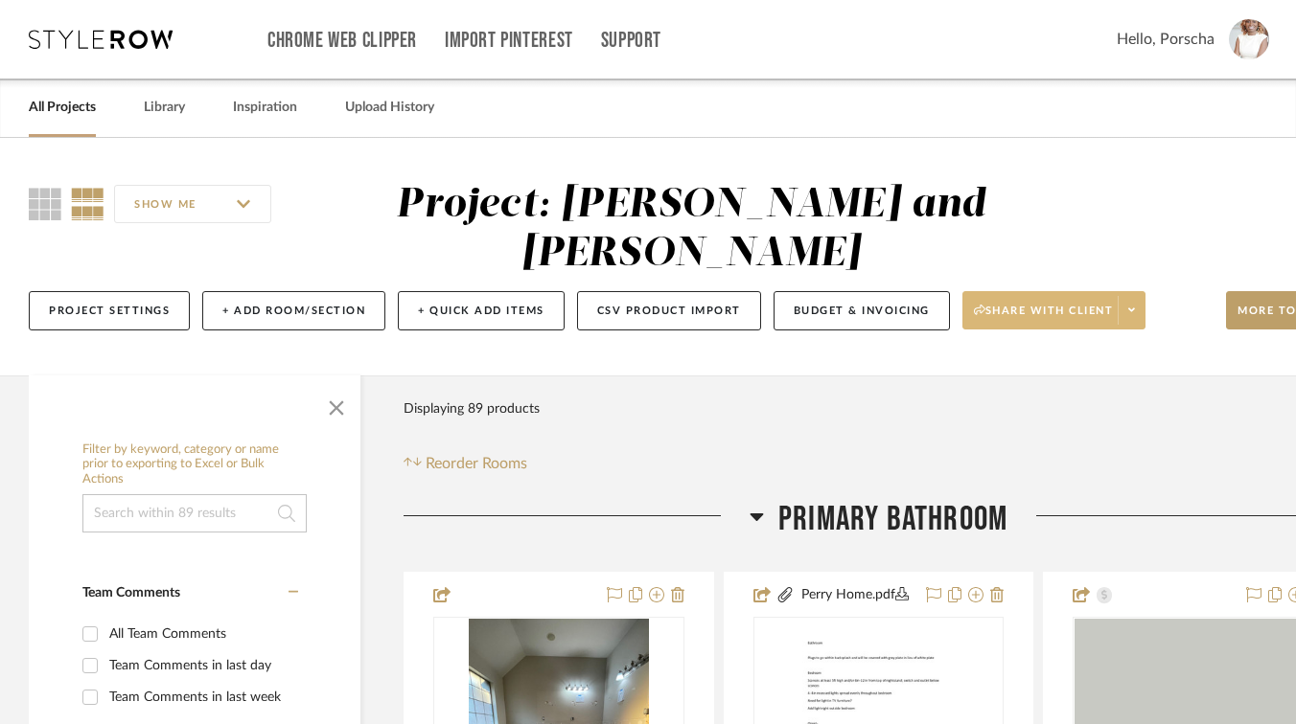
click at [1129, 314] on span at bounding box center [1130, 310] width 27 height 29
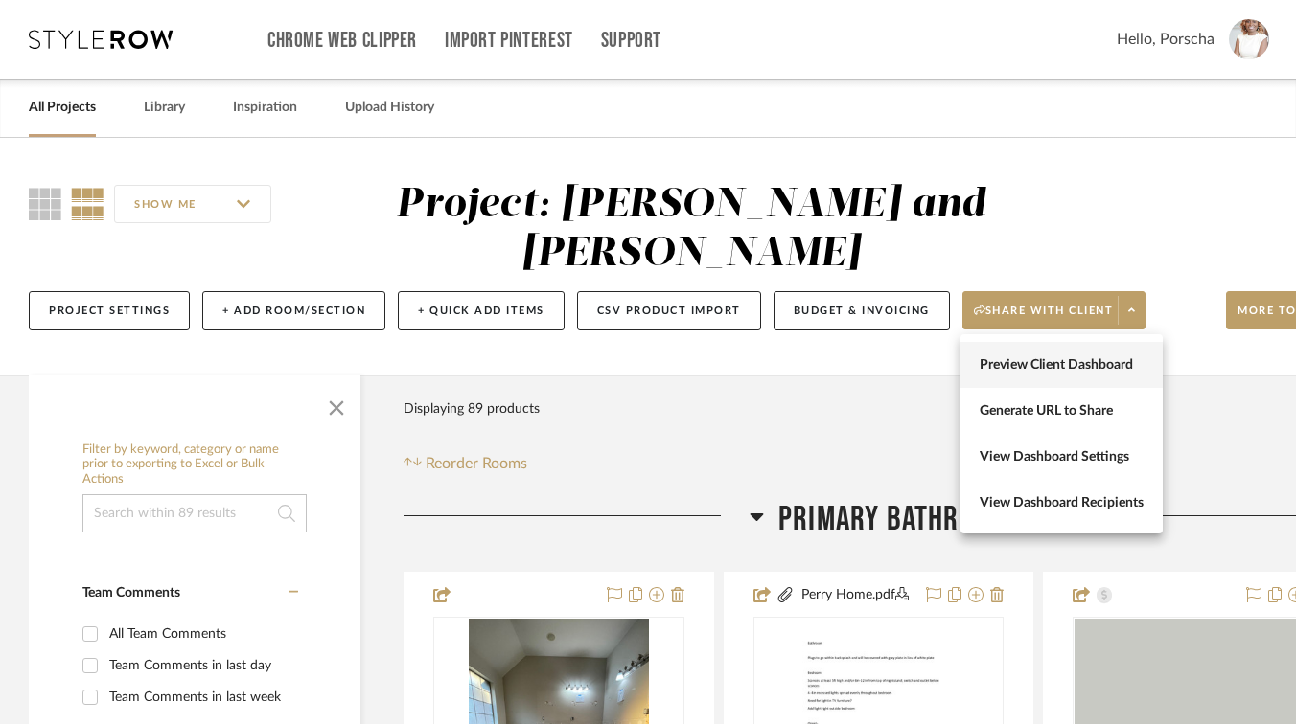
click at [1092, 365] on span "Preview Client Dashboard" at bounding box center [1061, 365] width 164 height 16
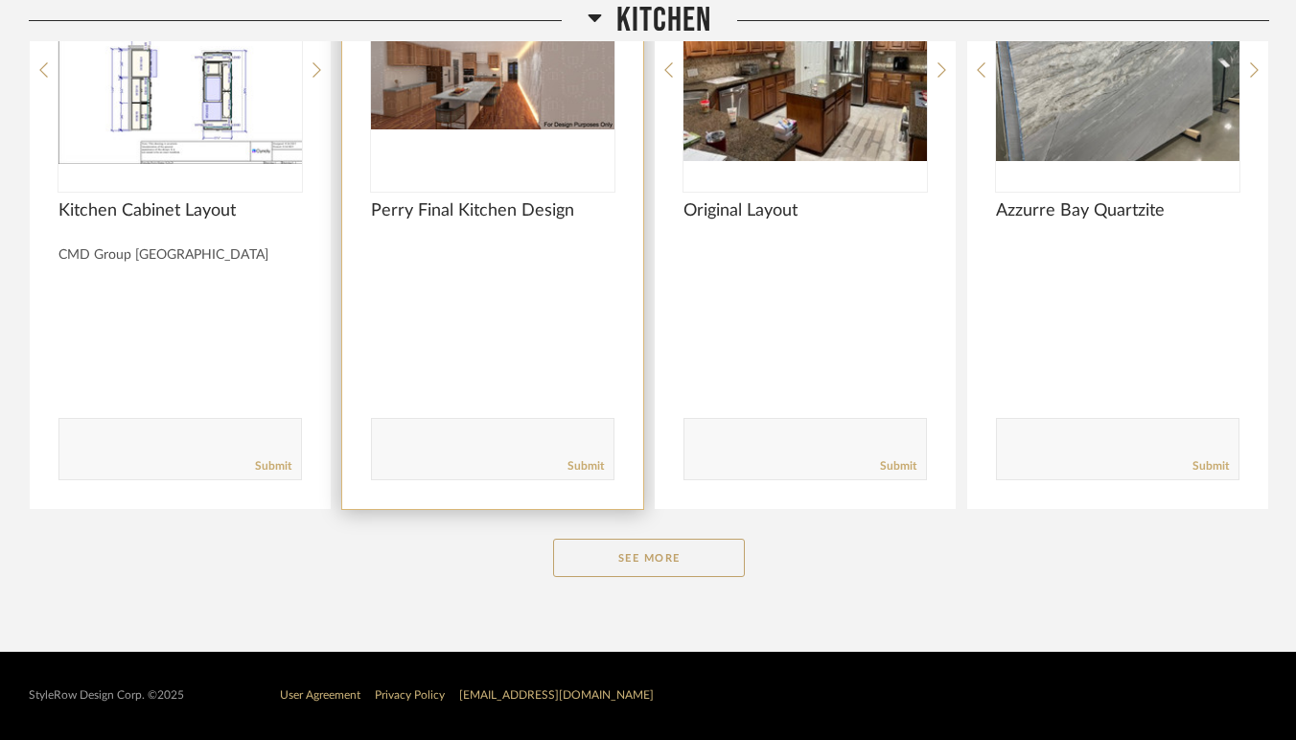
scroll to position [2701, 0]
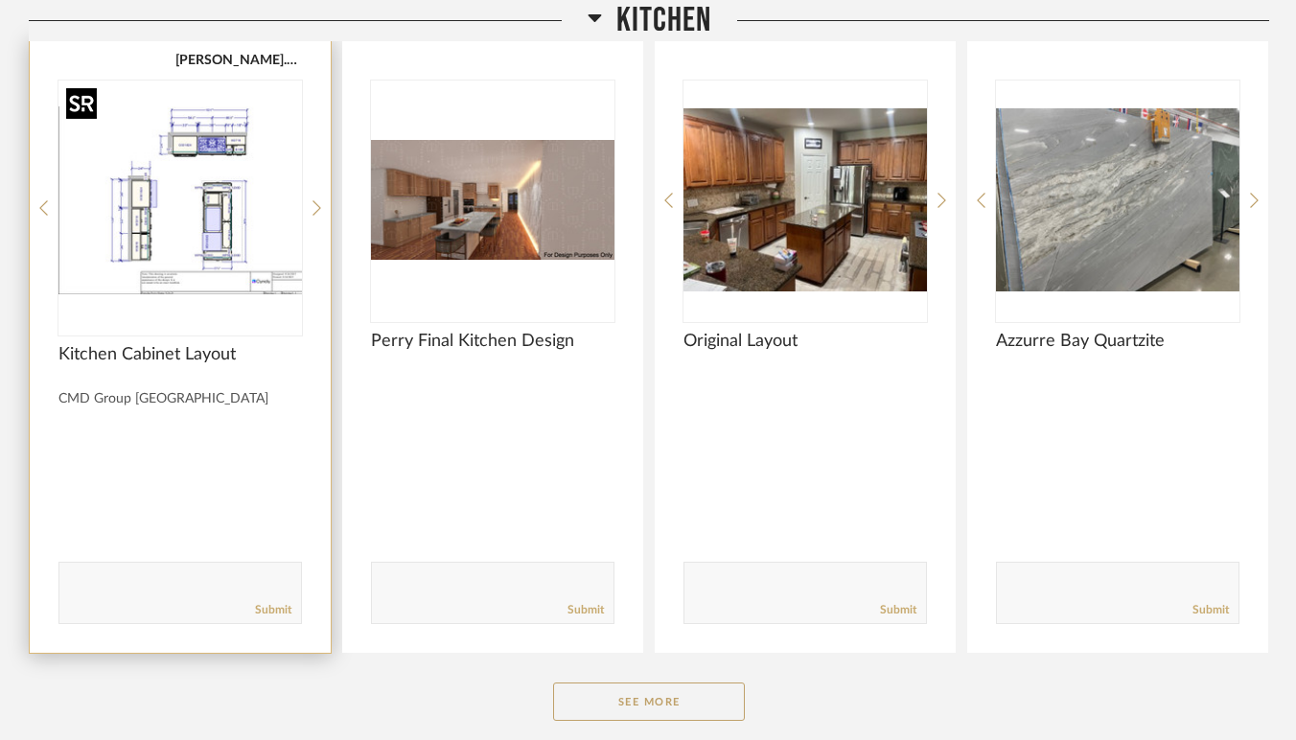
click at [0, 0] on img at bounding box center [0, 0] width 0 height 0
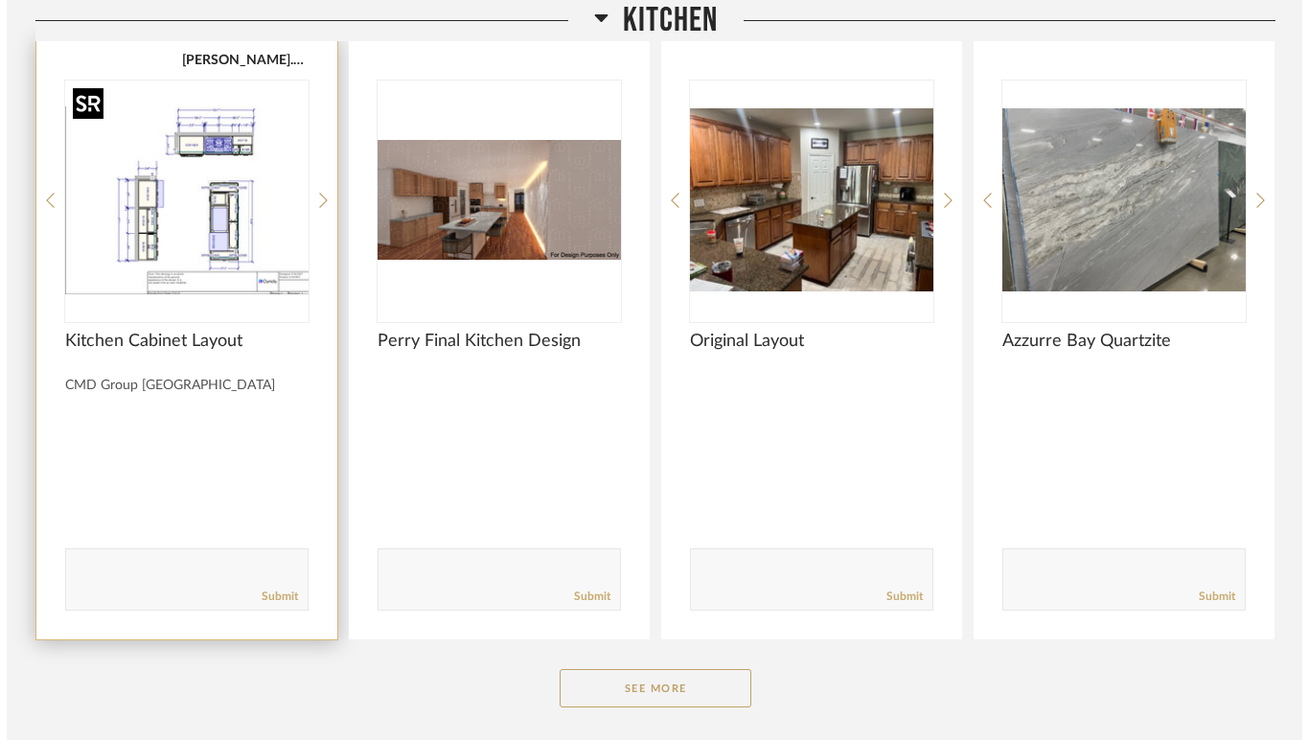
scroll to position [0, 0]
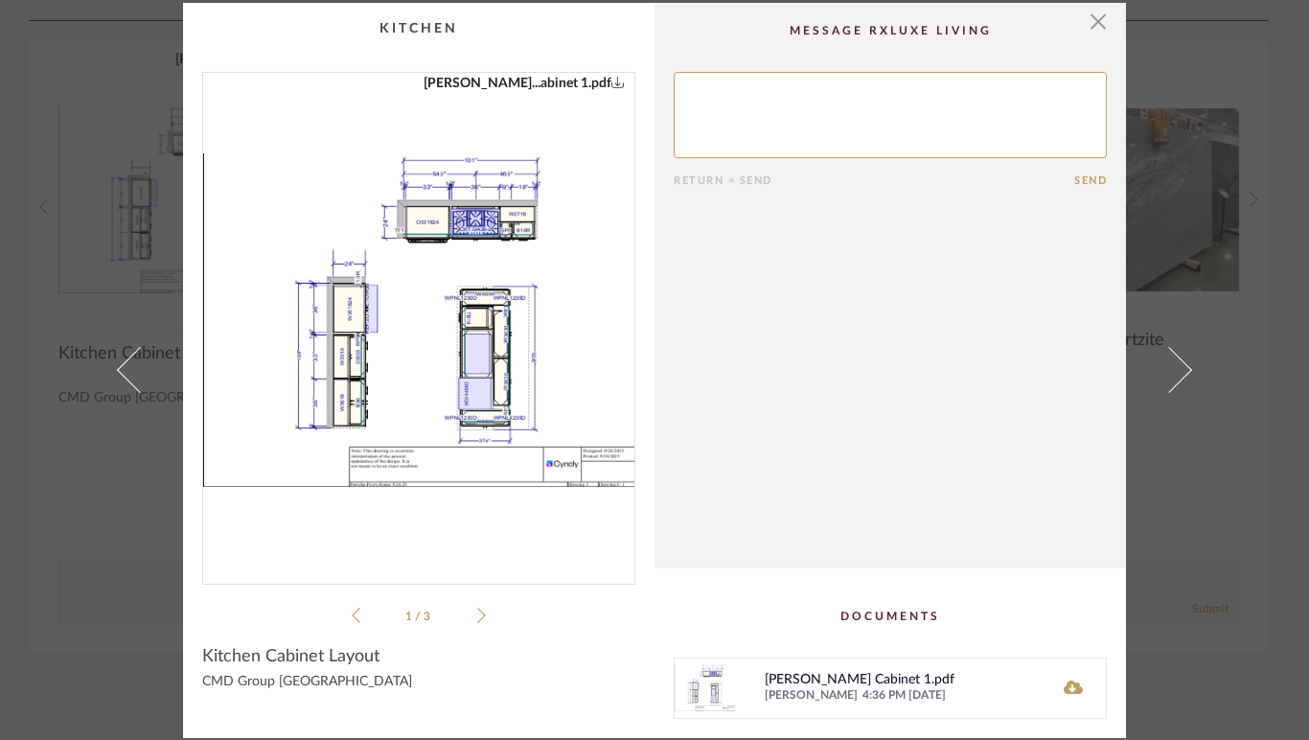
click at [477, 617] on icon at bounding box center [481, 615] width 9 height 15
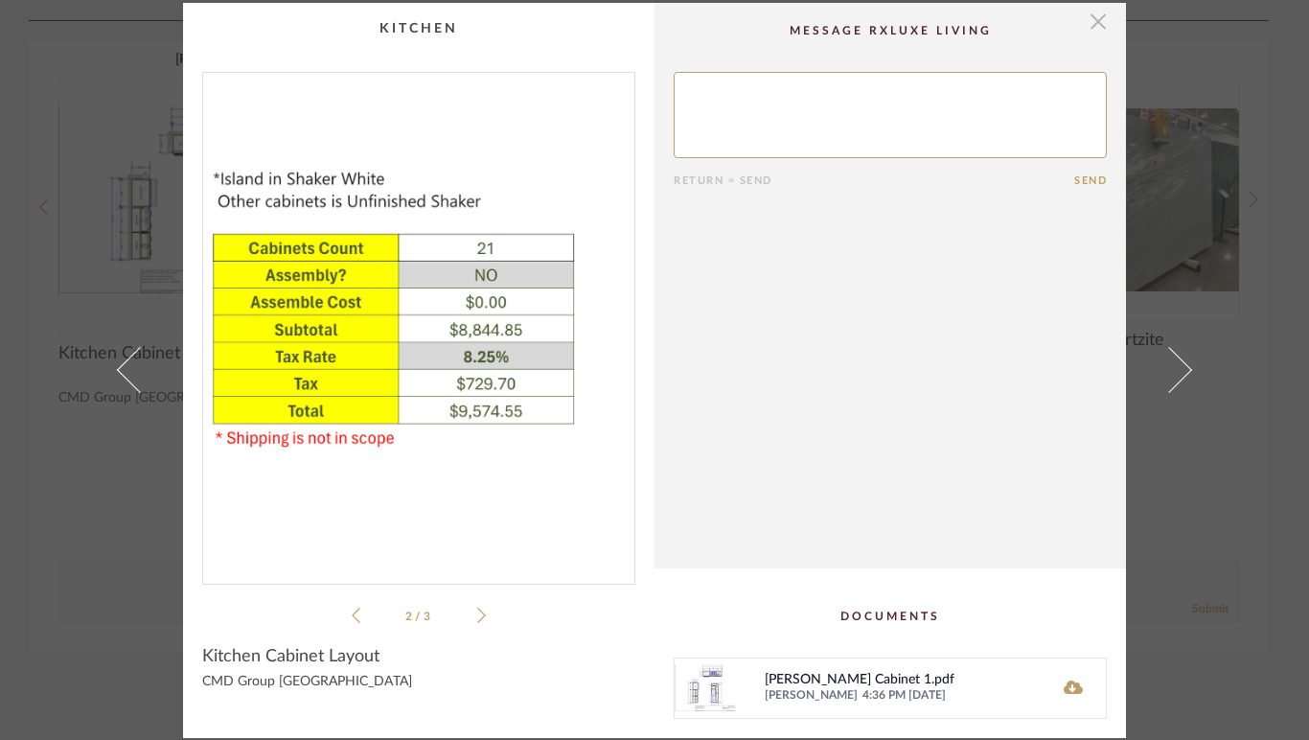
click at [1097, 16] on span "button" at bounding box center [1098, 22] width 38 height 38
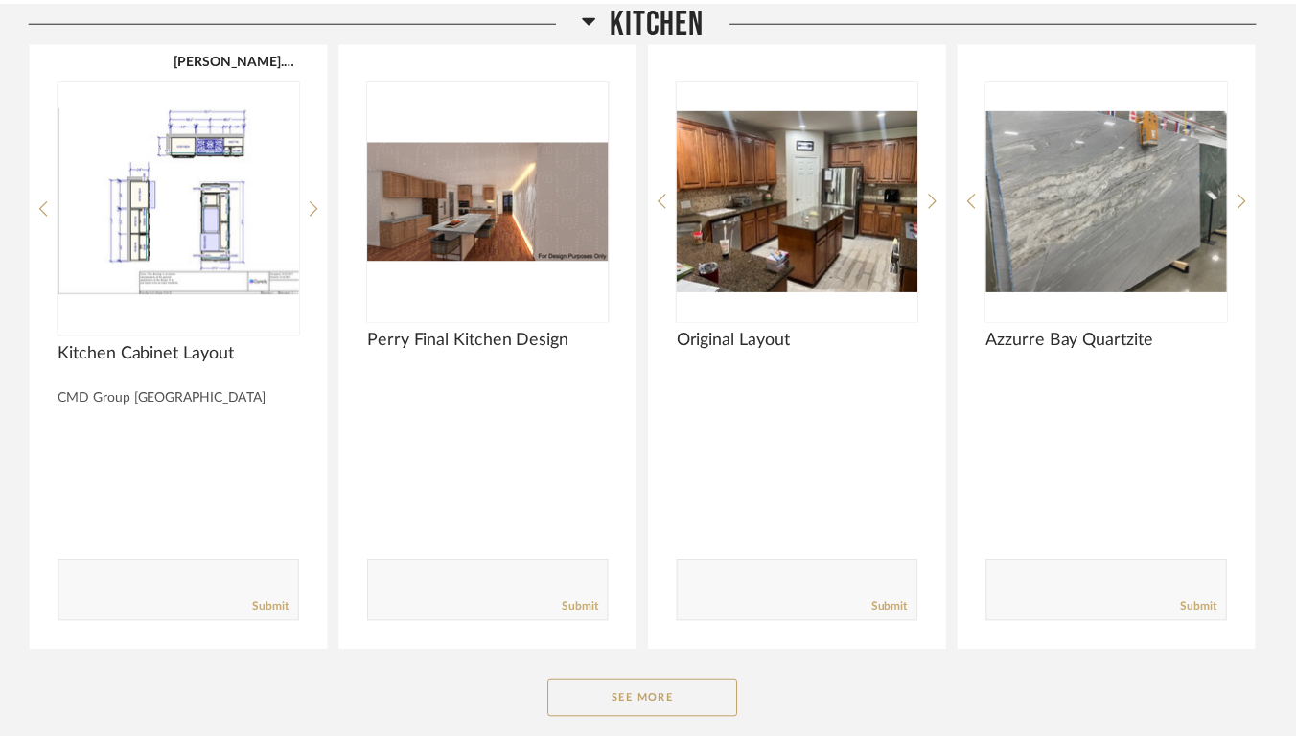
scroll to position [2701, 0]
